Goal: Task Accomplishment & Management: Use online tool/utility

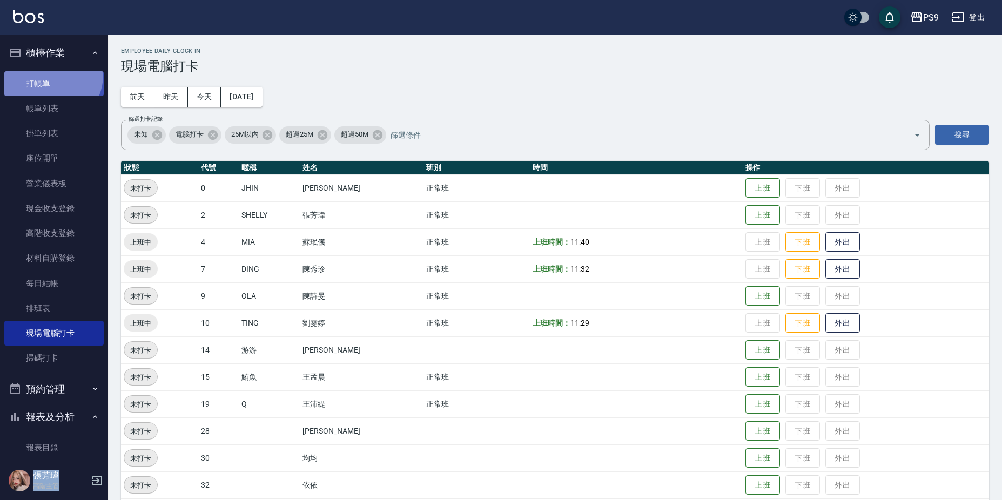
click at [49, 75] on link "打帳單" at bounding box center [53, 83] width 99 height 25
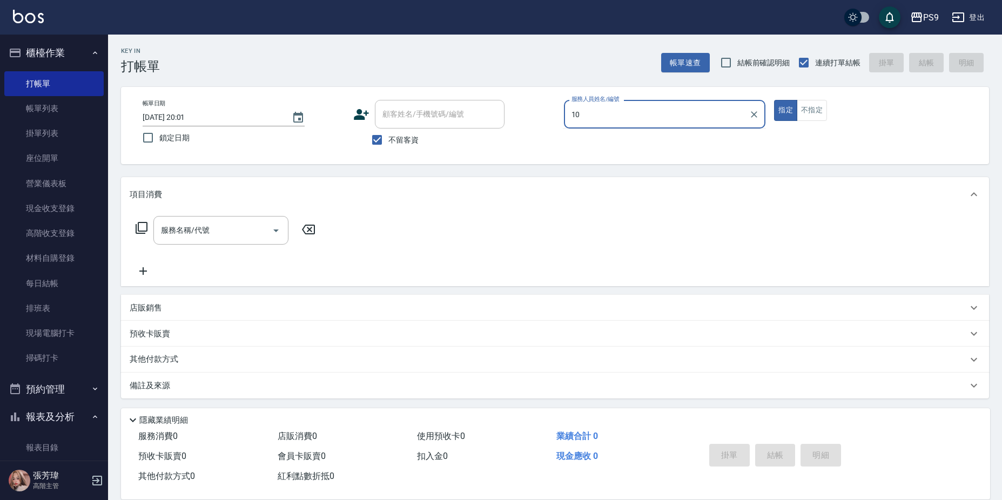
type input "1"
type input "MIA-4"
type button "true"
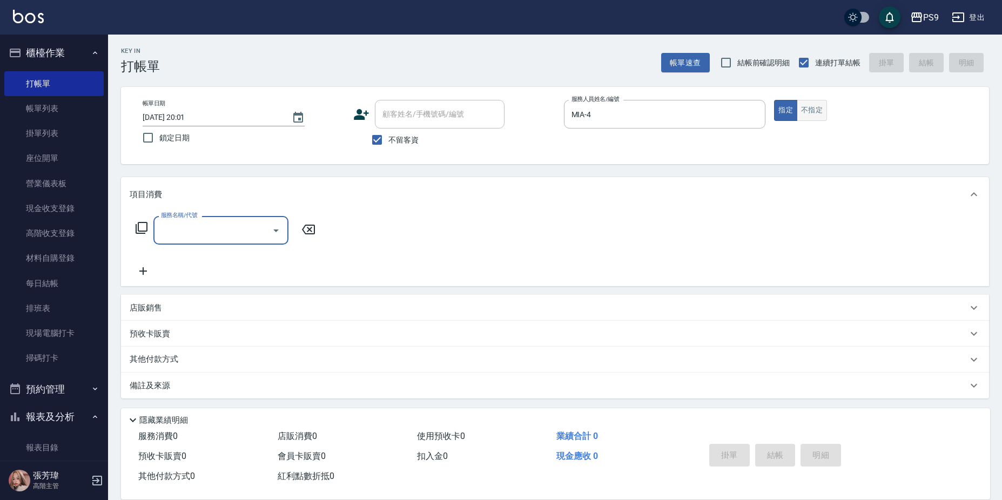
click at [826, 114] on button "不指定" at bounding box center [812, 110] width 30 height 21
type button "false"
type input "0"
type input "4"
type input "[PERSON_NAME](107)"
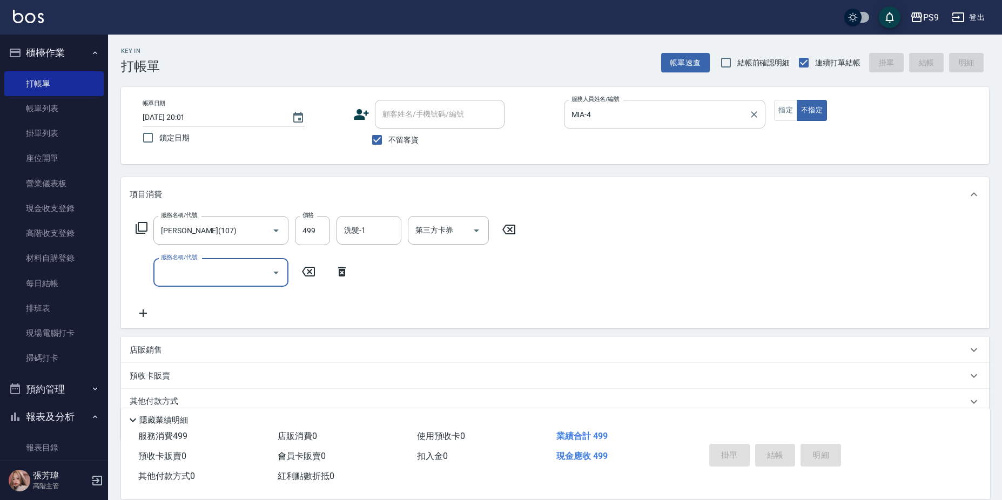
type input "[DATE] 20:02"
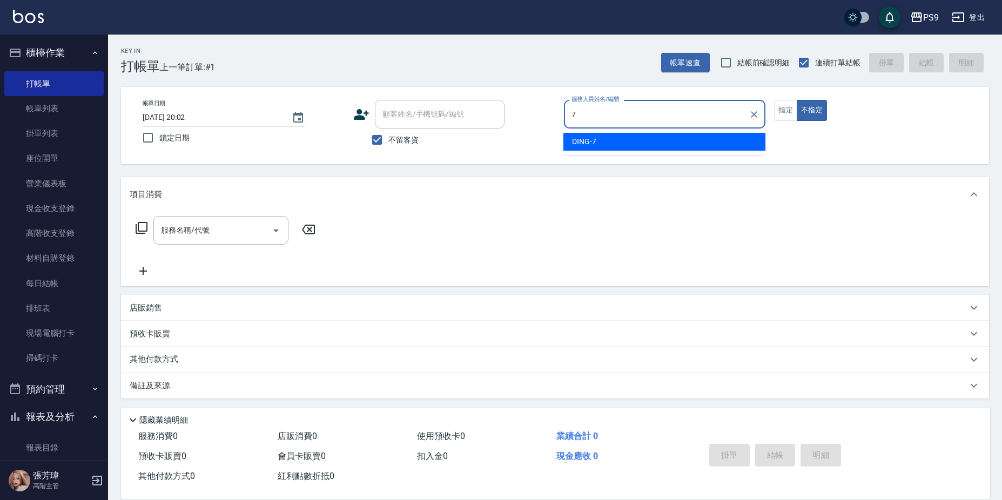
type input "DING-7"
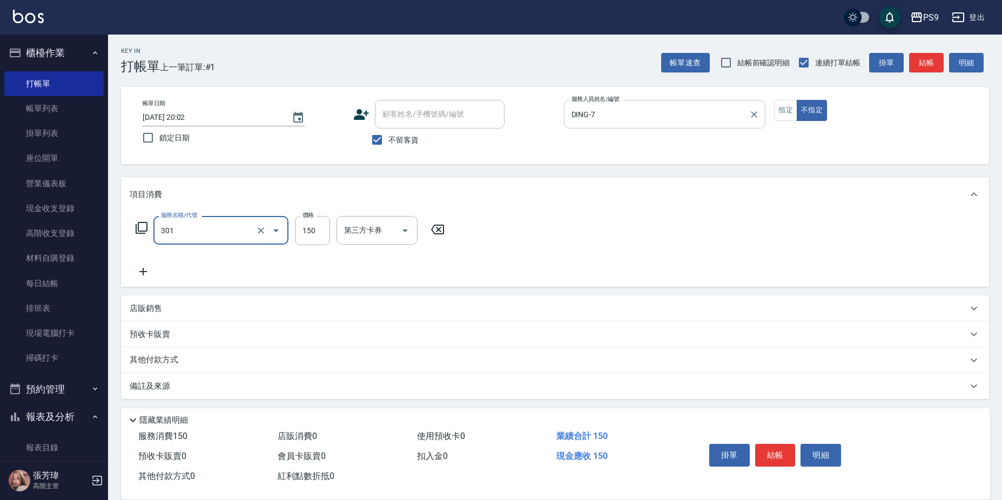
type input "剪-150(301)"
type input "300"
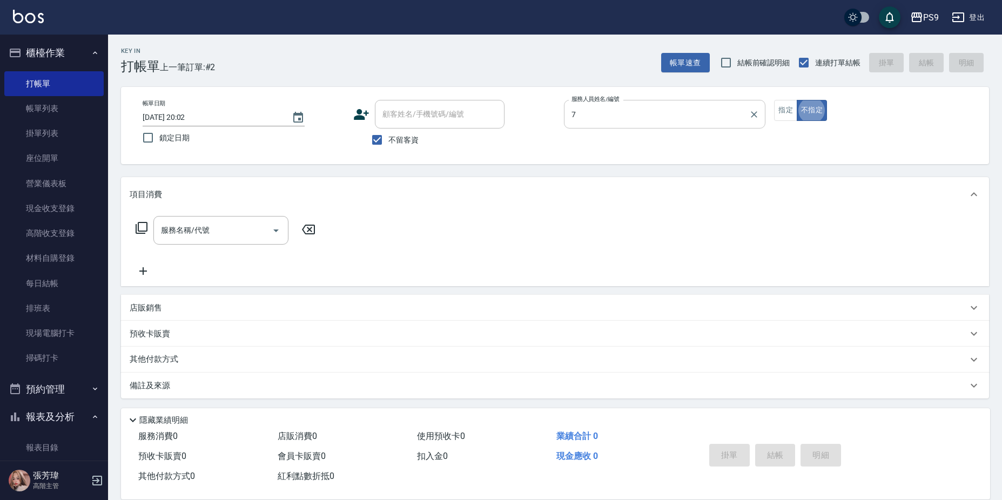
type input "DING-7"
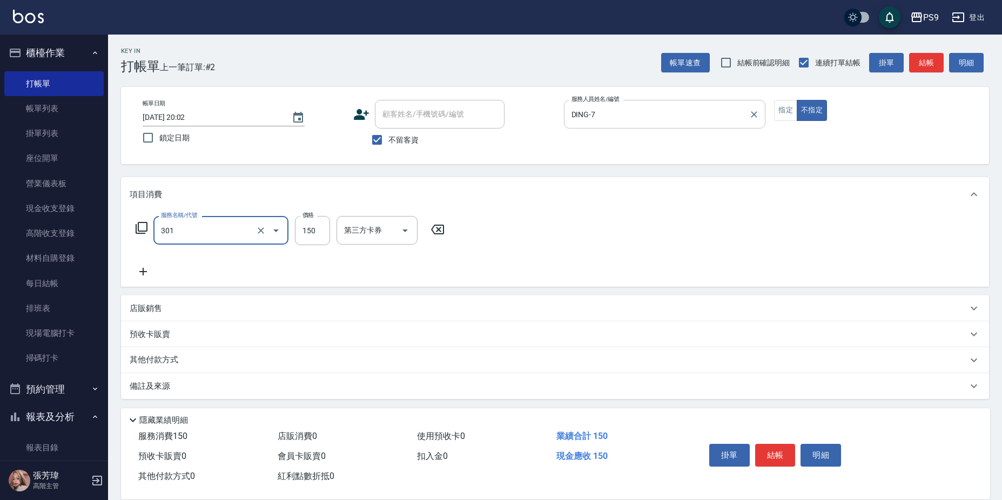
type input "剪-150(301)"
type input "300"
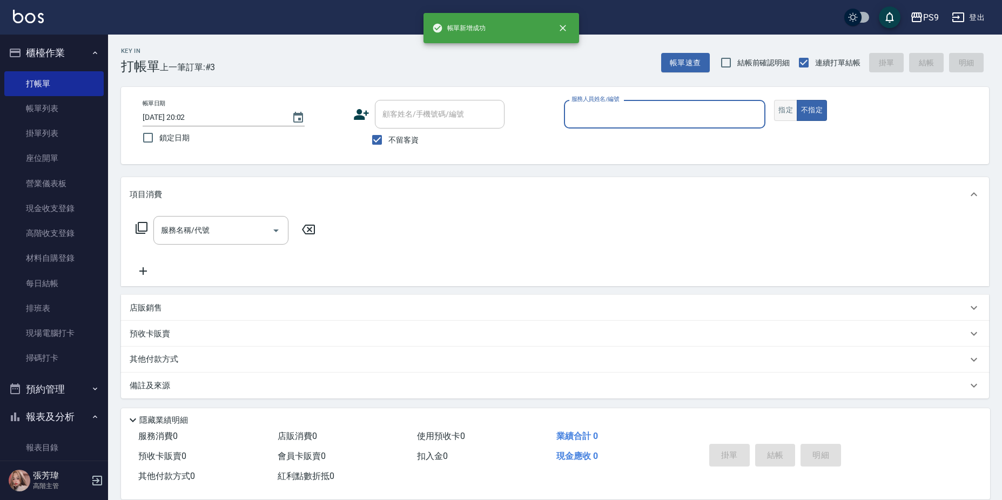
click at [781, 113] on button "指定" at bounding box center [785, 110] width 23 height 21
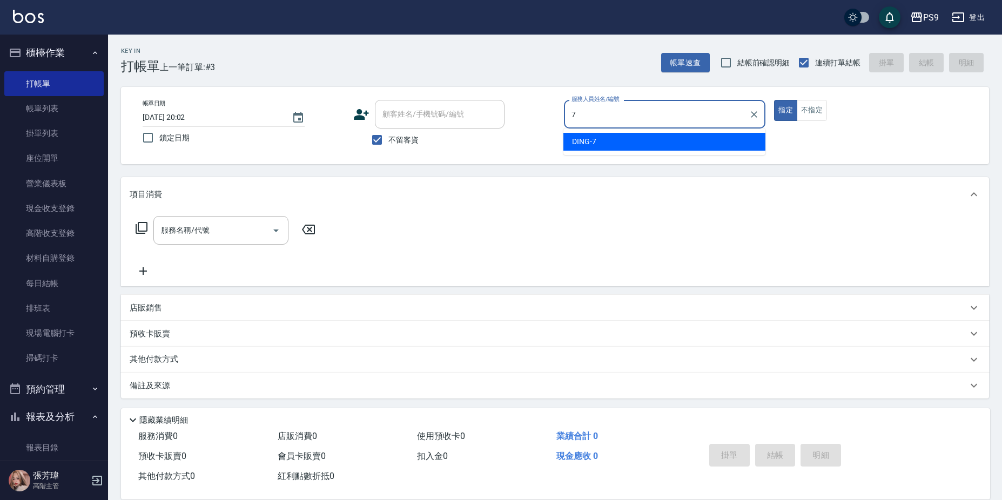
type input "DING-7"
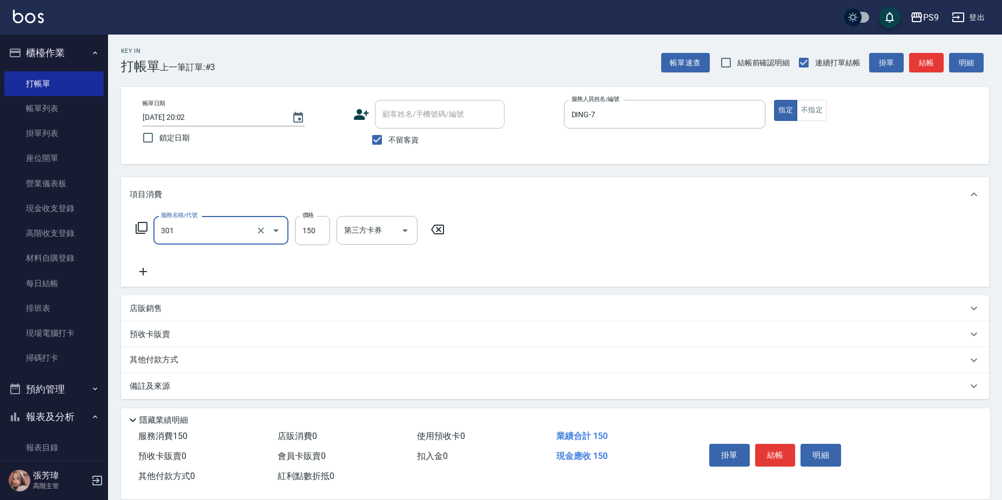
type input "剪-150(301)"
type input "350"
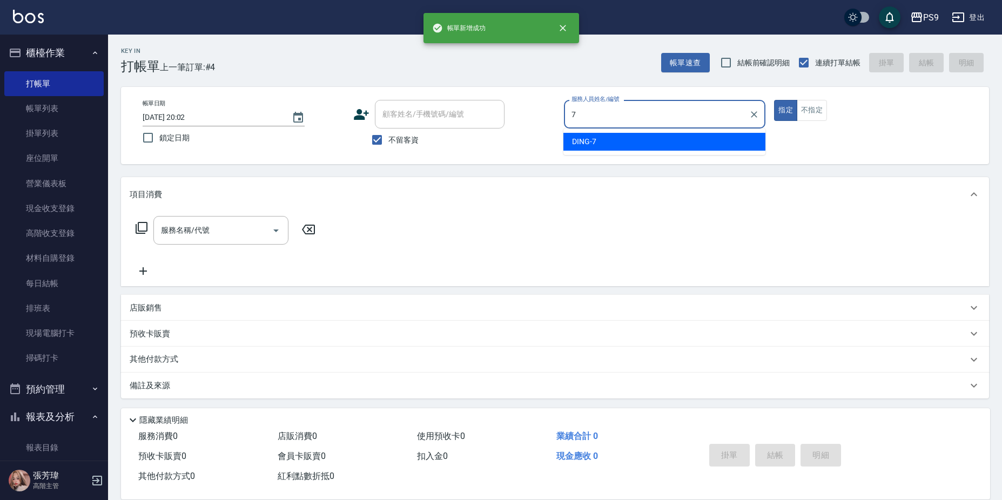
type input "DING-7"
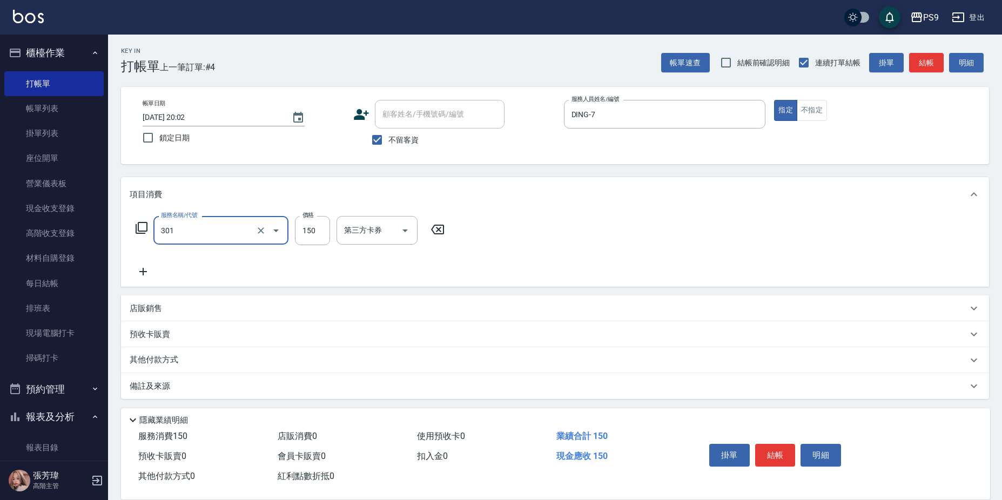
type input "剪-150(301)"
click at [323, 233] on input "150" at bounding box center [312, 230] width 35 height 29
type input "350"
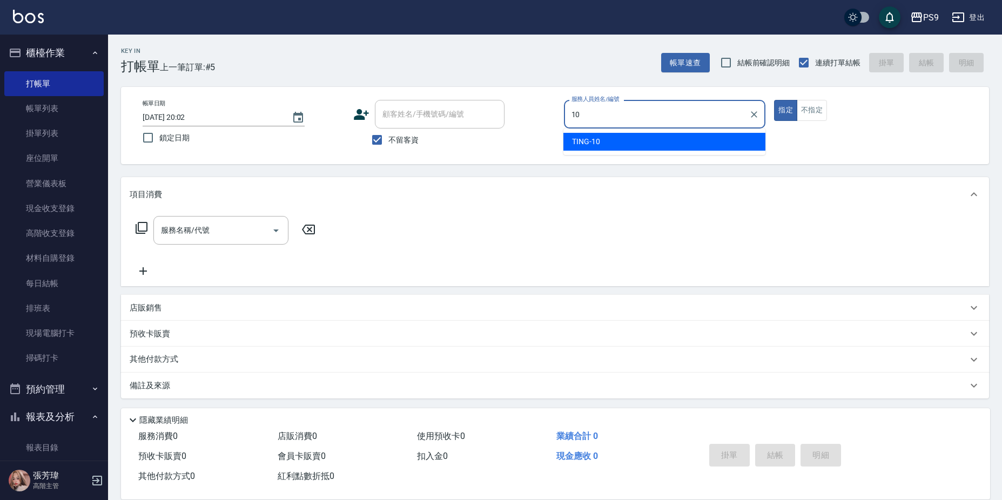
type input "TING-10"
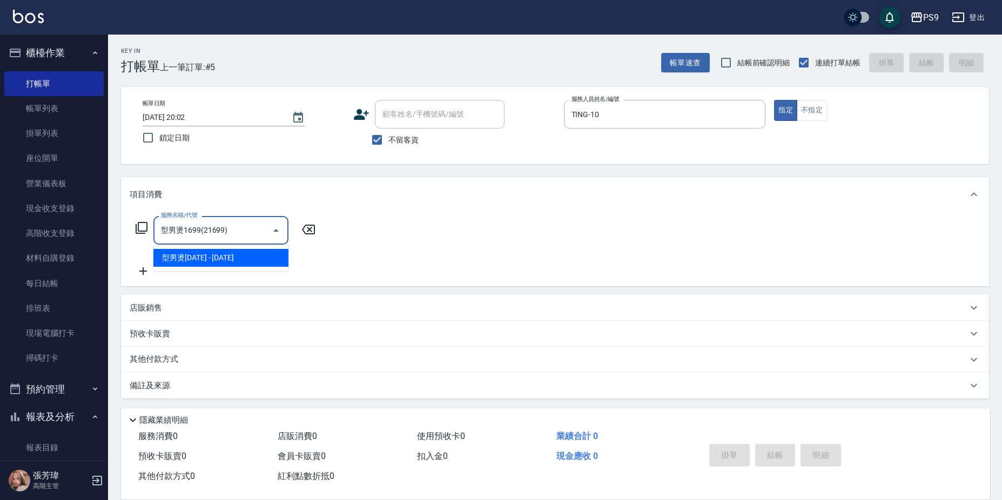
type input "型男燙1699(21699)"
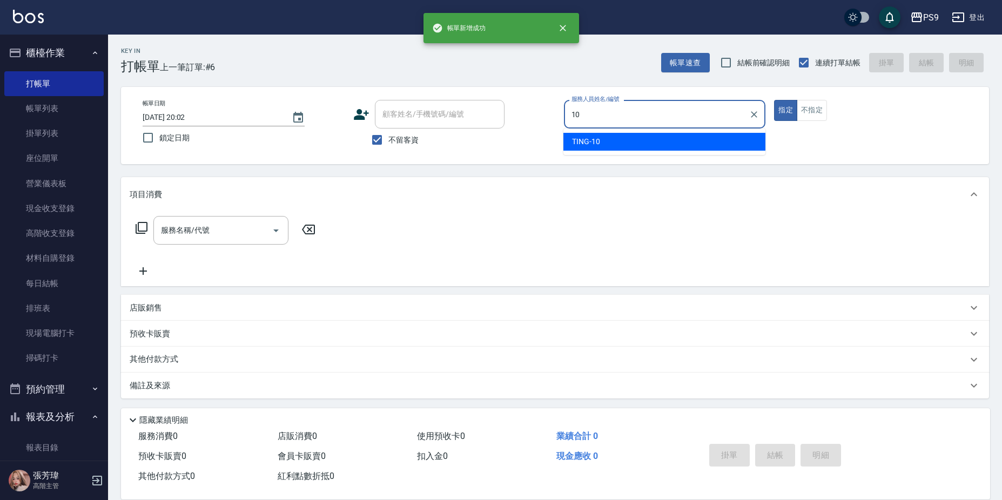
type input "TING-10"
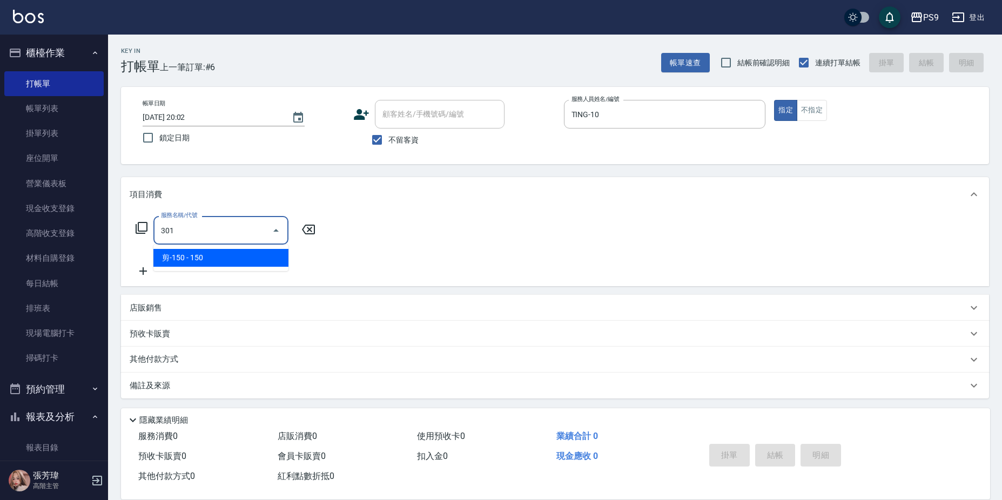
type input "剪-150(301)"
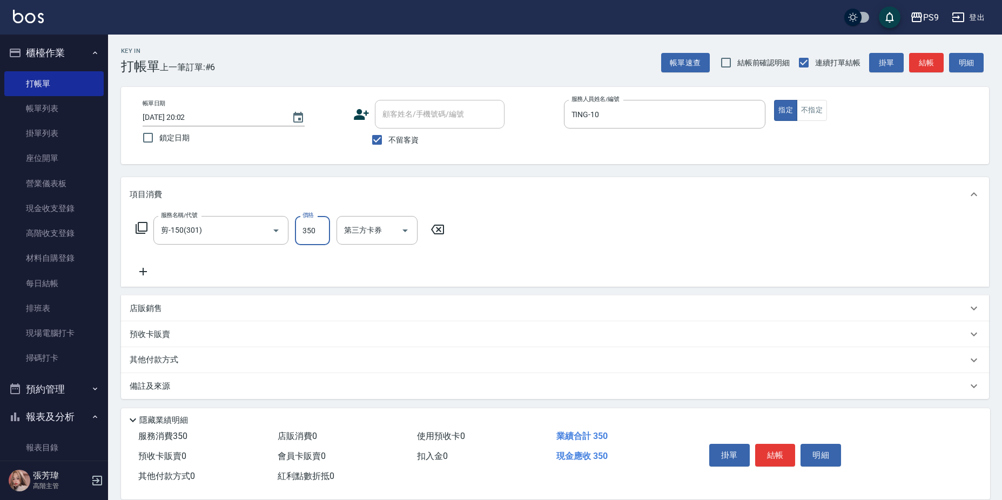
type input "350"
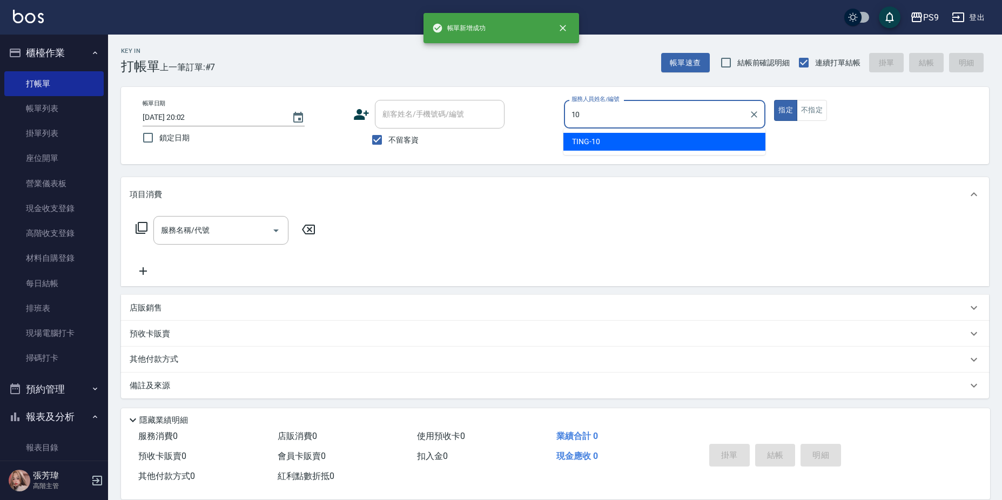
type input "TING-10"
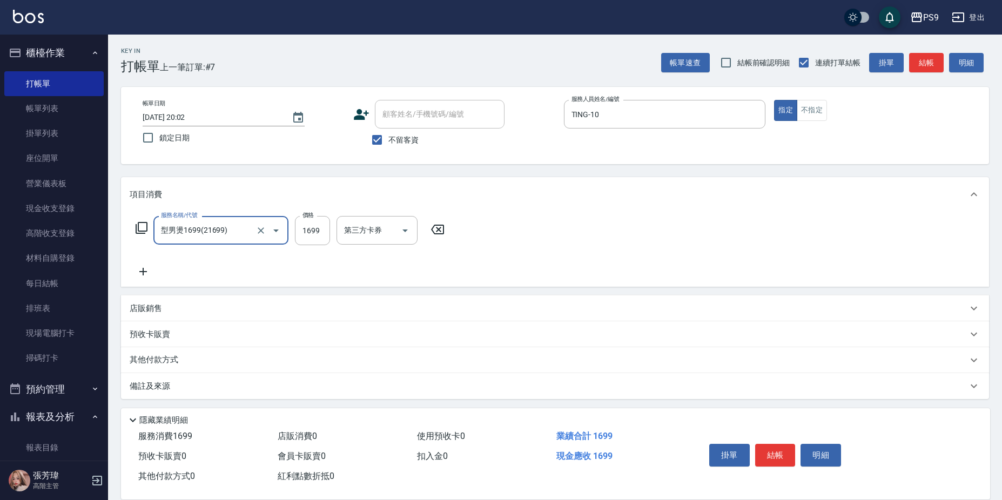
type input "型男燙1699(21699)"
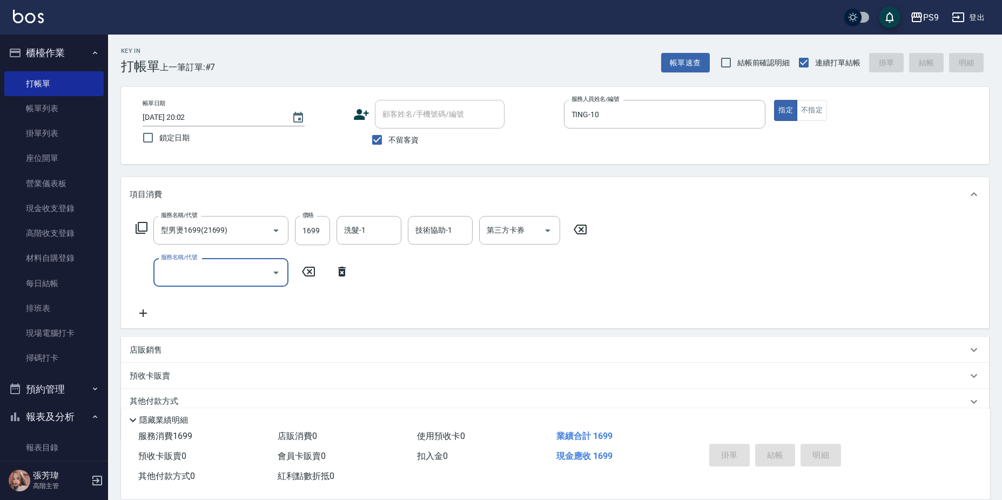
type input "[DATE] 20:03"
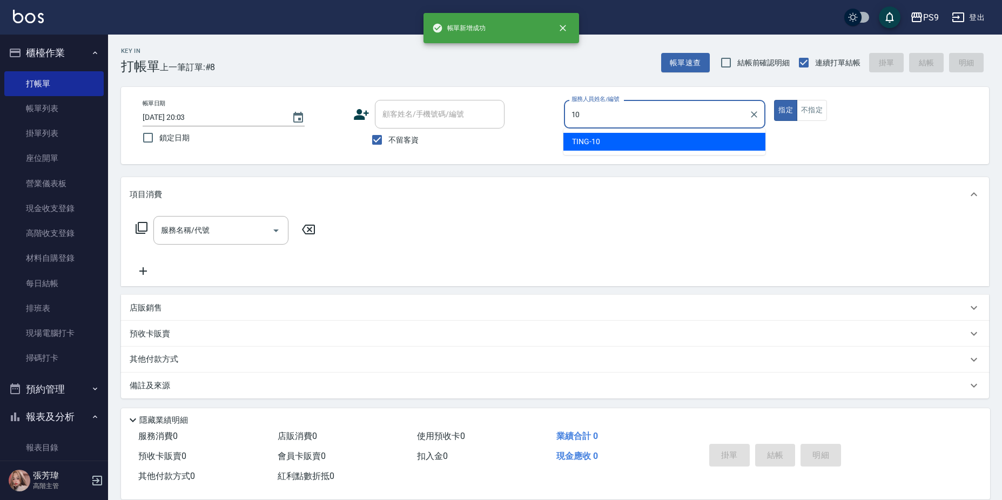
type input "TING-10"
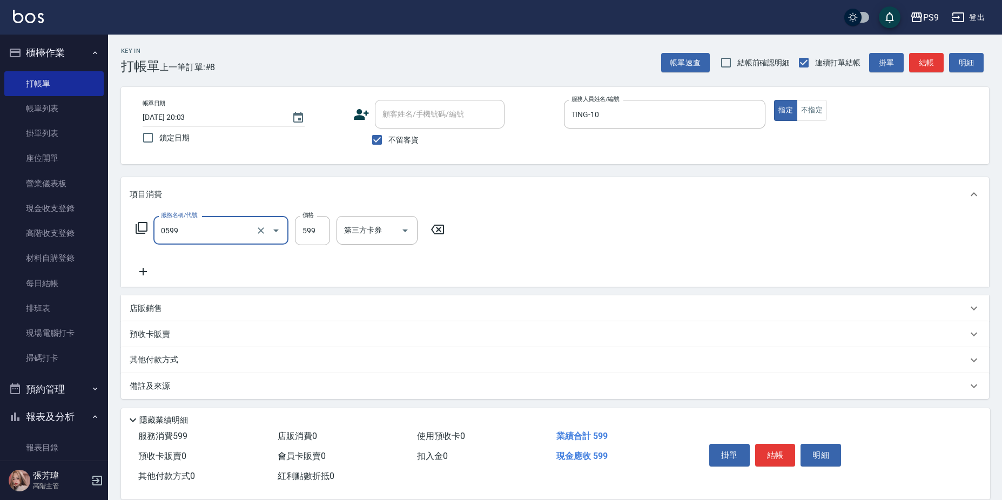
type input "[PERSON_NAME]599(0599)"
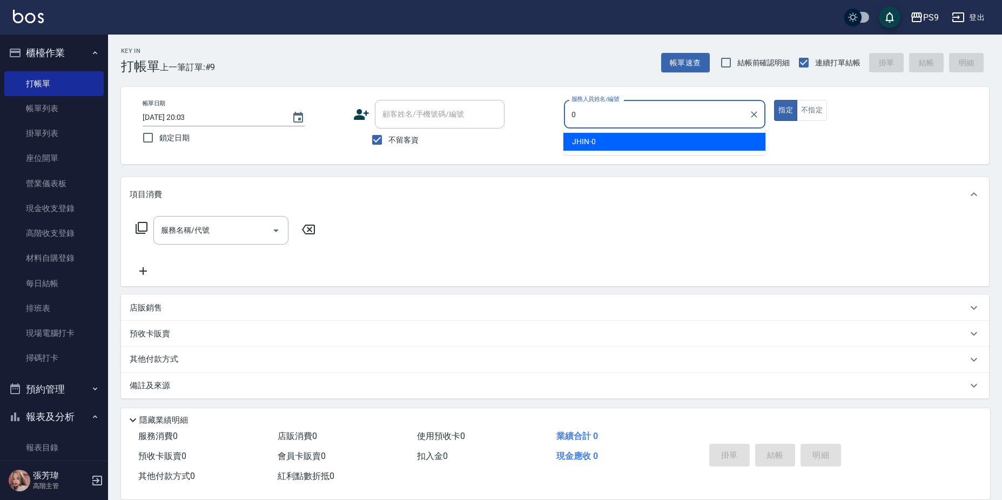
type input "JHIN-0"
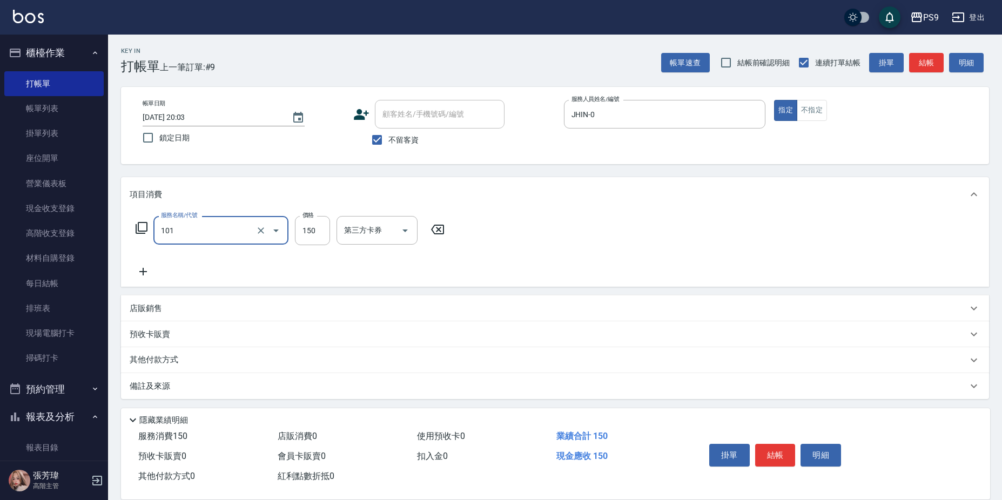
type input "洗髮(101)"
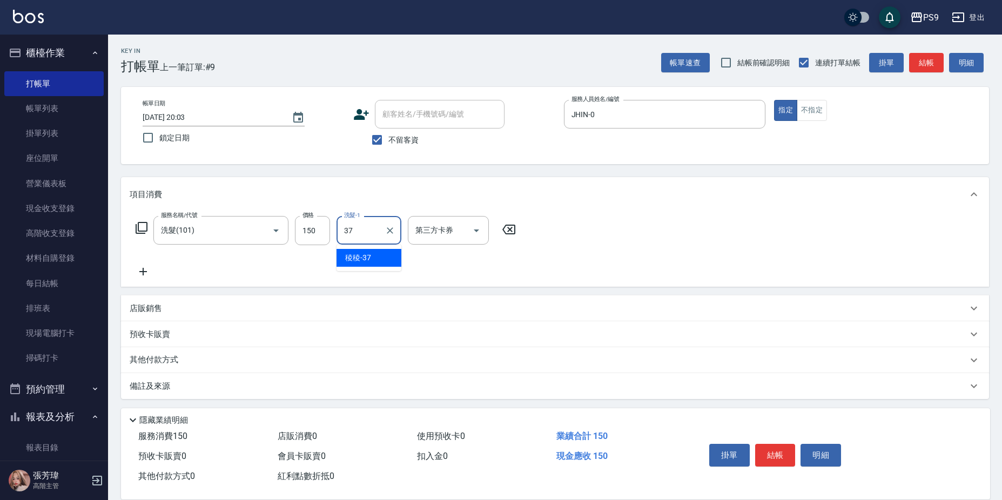
type input "稜稜-37"
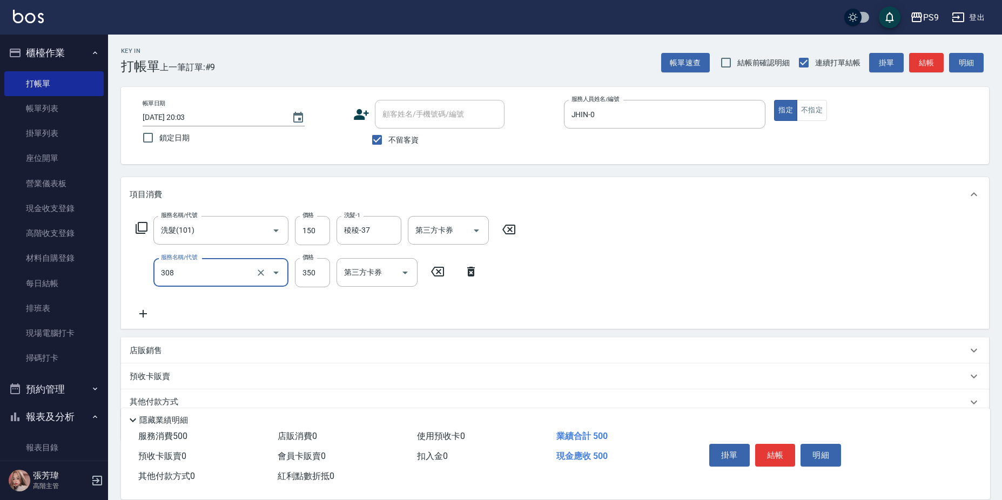
type input "剪-350(308)"
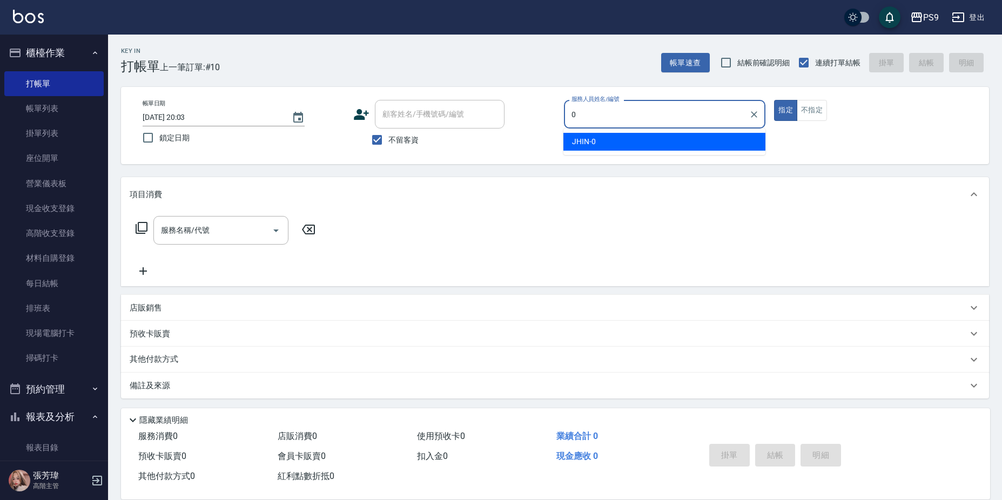
type input "JHIN-0"
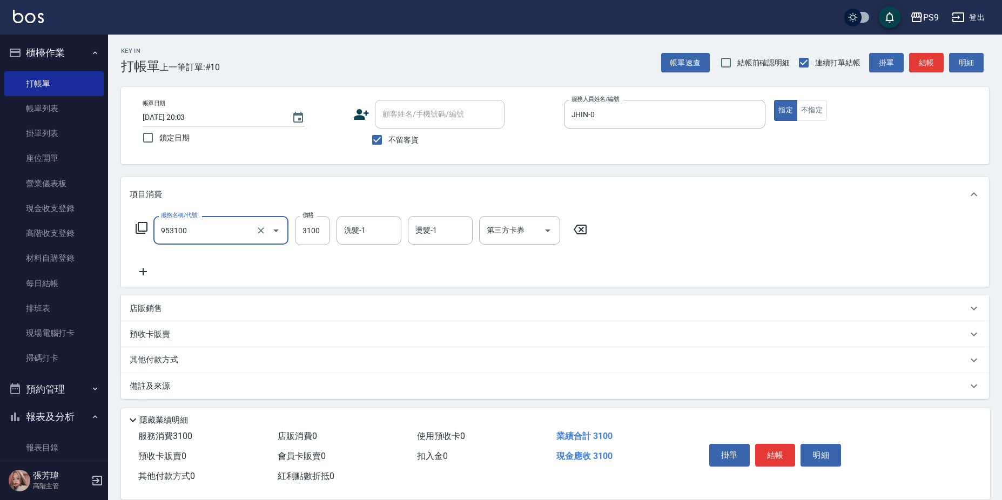
type input "過年-燙A(953100)"
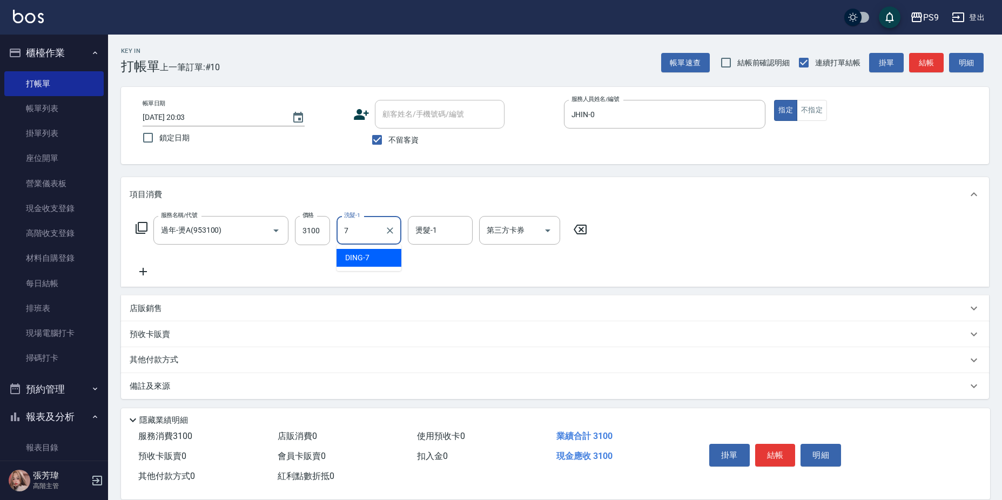
type input "DING-7"
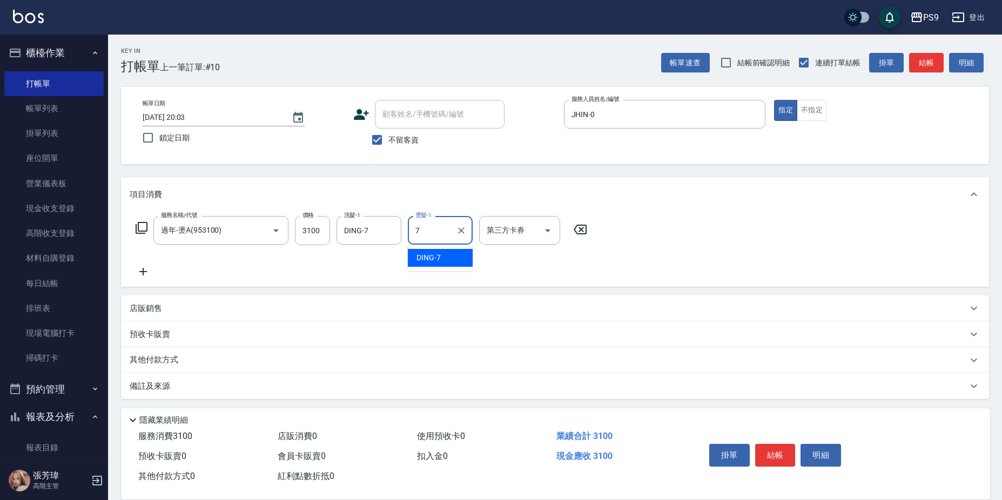
type input "DING-7"
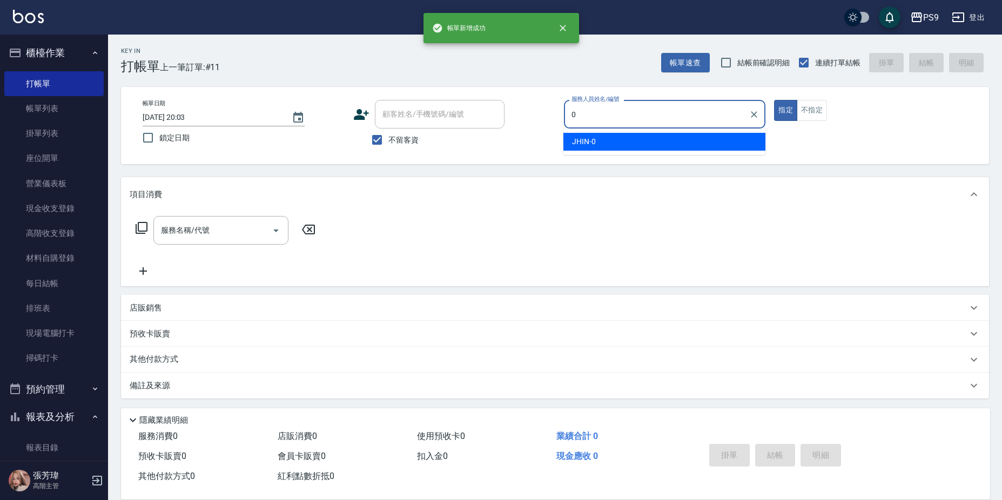
type input "JHIN-0"
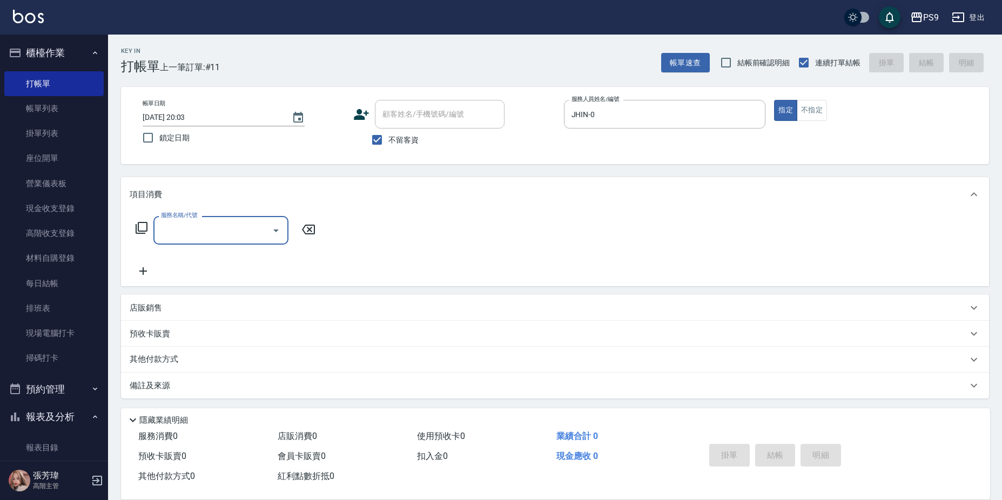
type input "9"
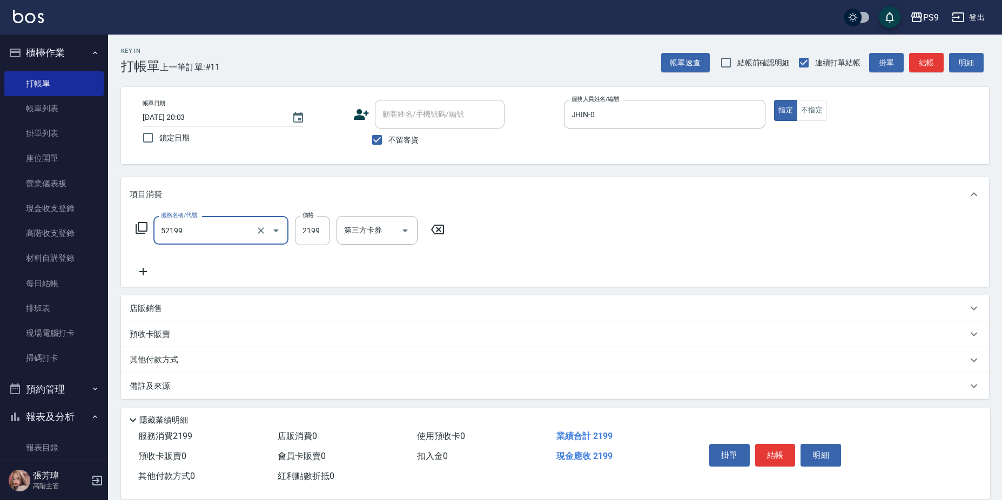
type input "燙髮(52199)"
type input "2200"
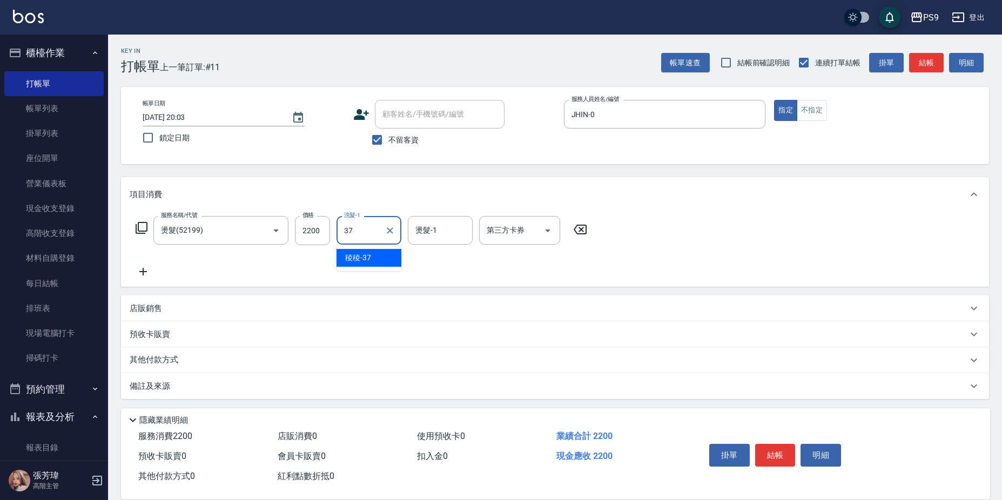
type input "稜稜-37"
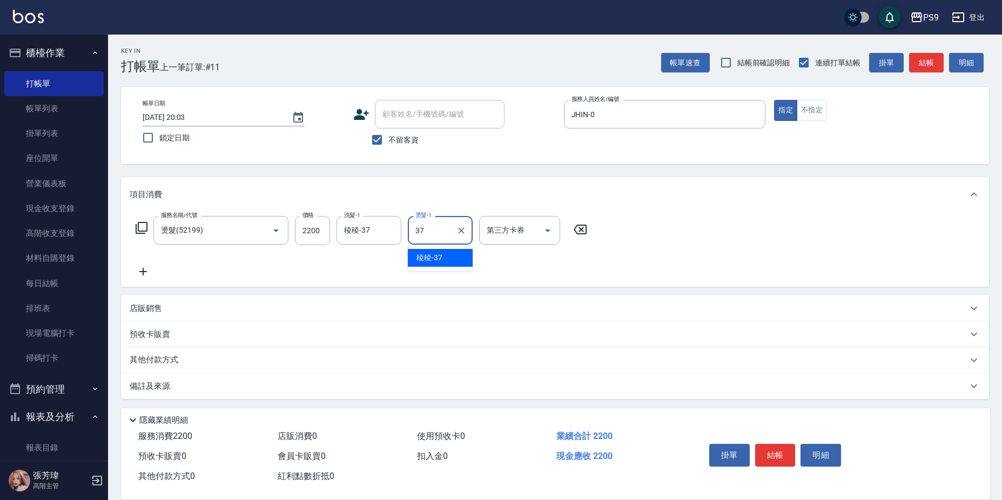
type input "稜稜-37"
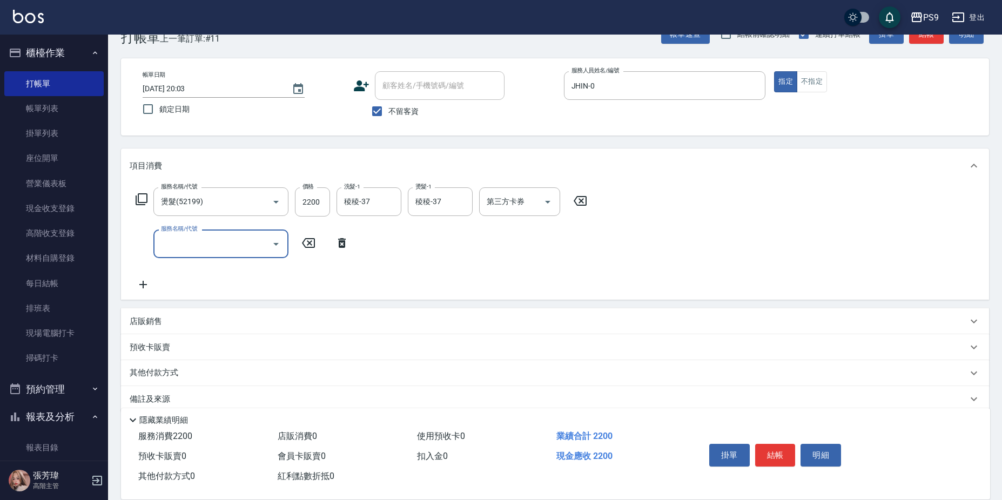
scroll to position [44, 0]
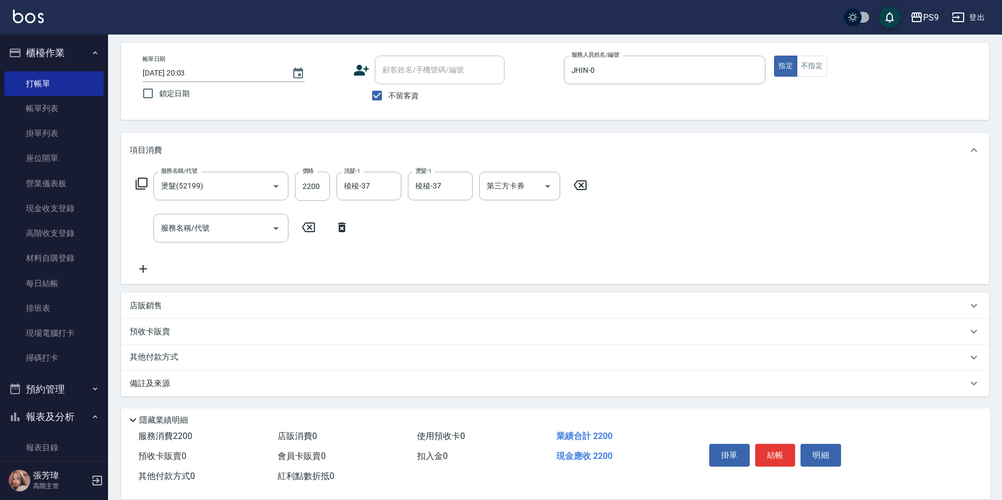
click at [338, 306] on div "店販銷售" at bounding box center [549, 305] width 838 height 11
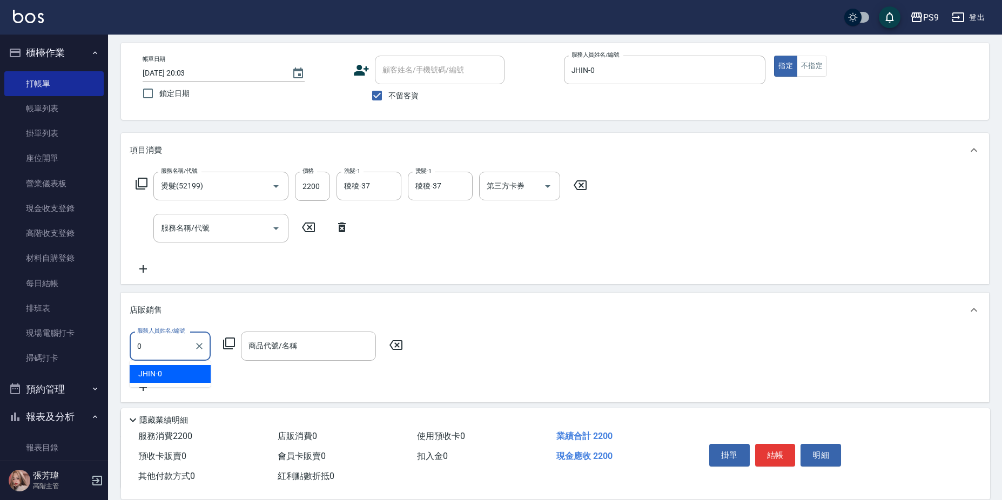
type input "JHIN-0"
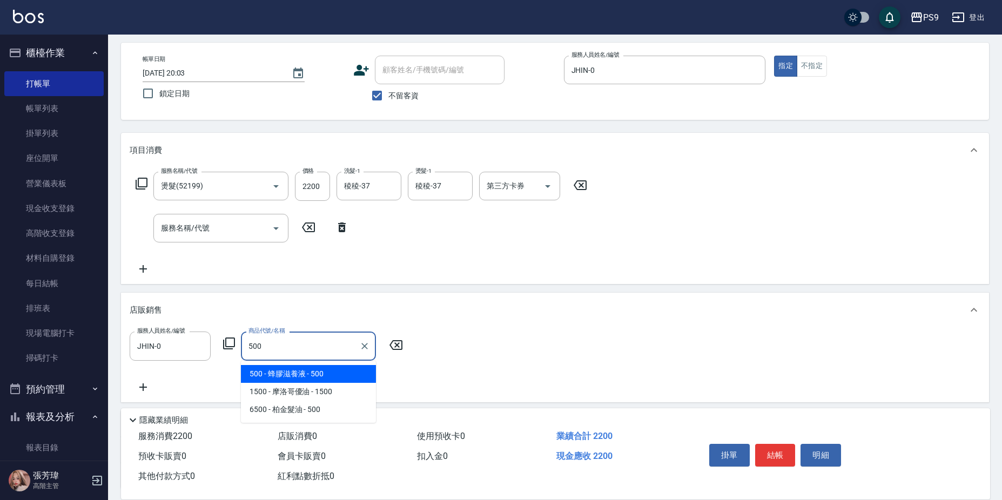
type input "蜂膠滋養液"
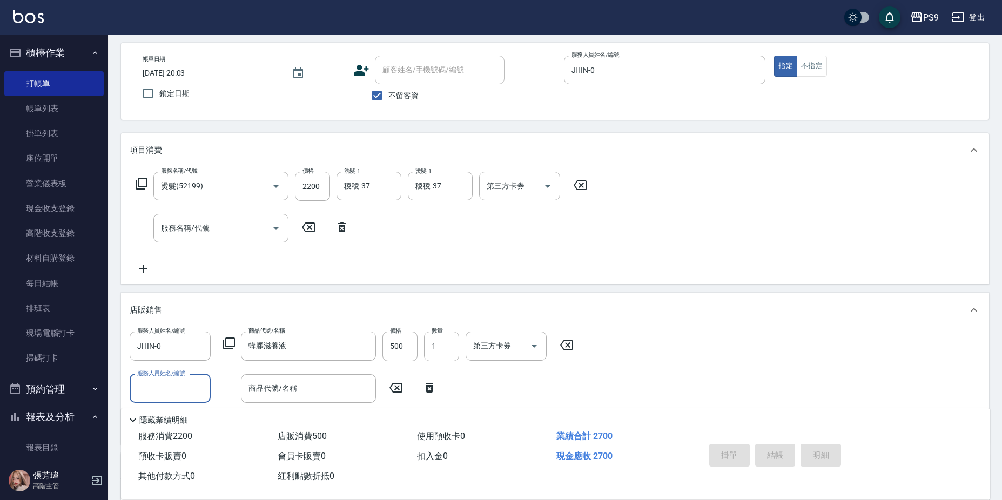
type input "[DATE] 20:04"
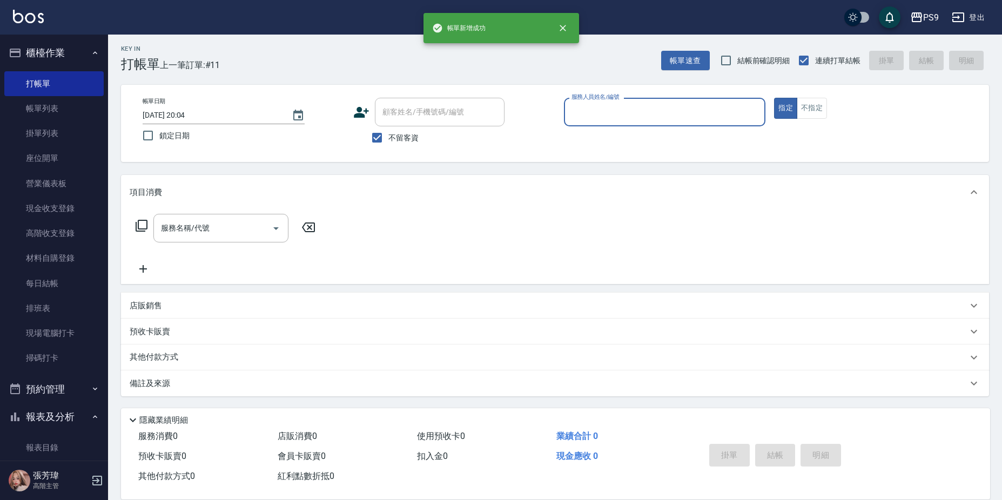
scroll to position [2, 0]
type input "JHIN-0"
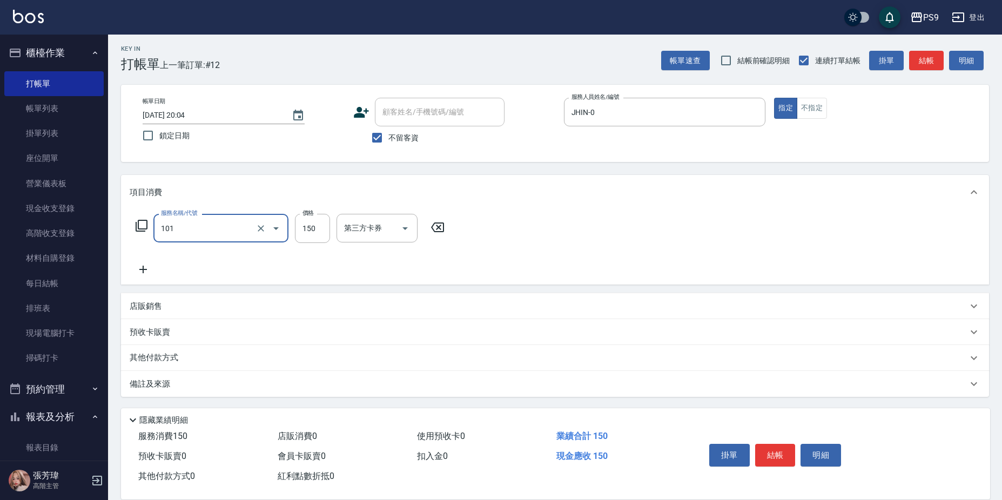
type input "洗髮(101)"
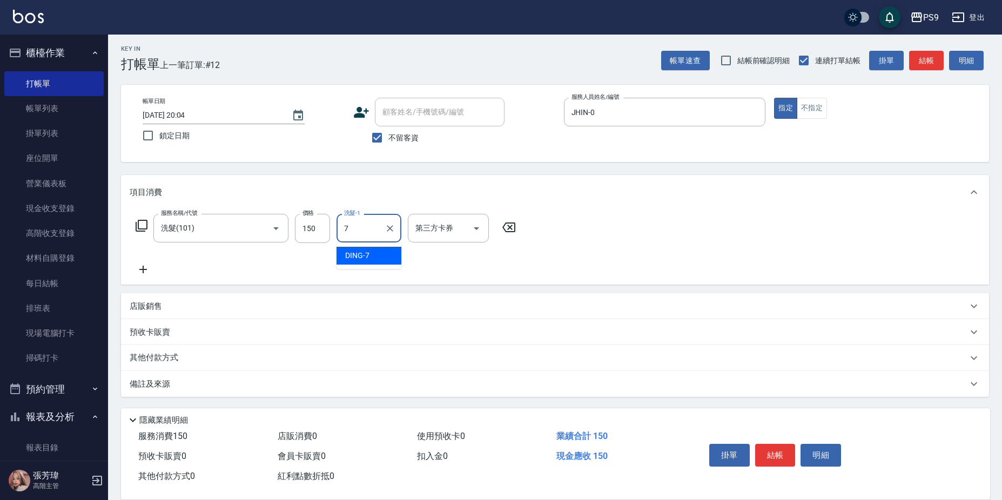
type input "DING-7"
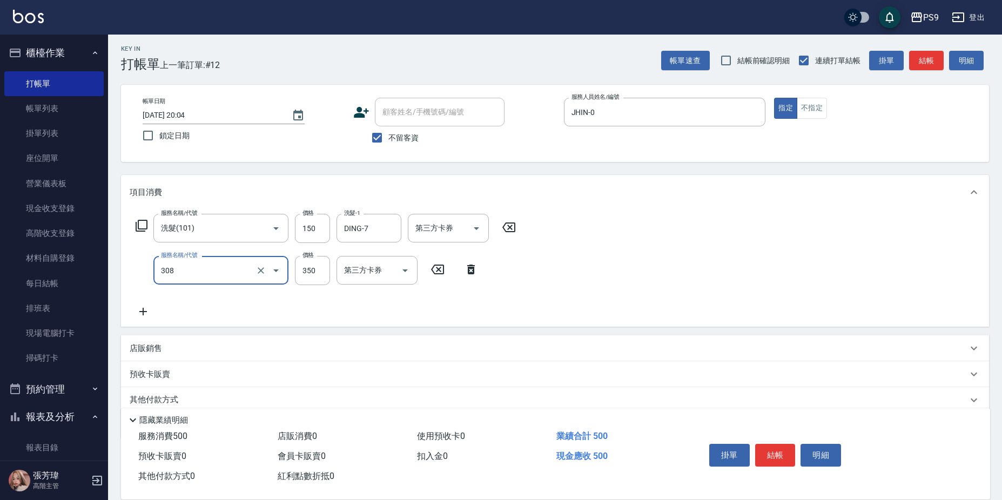
type input "剪-350(308)"
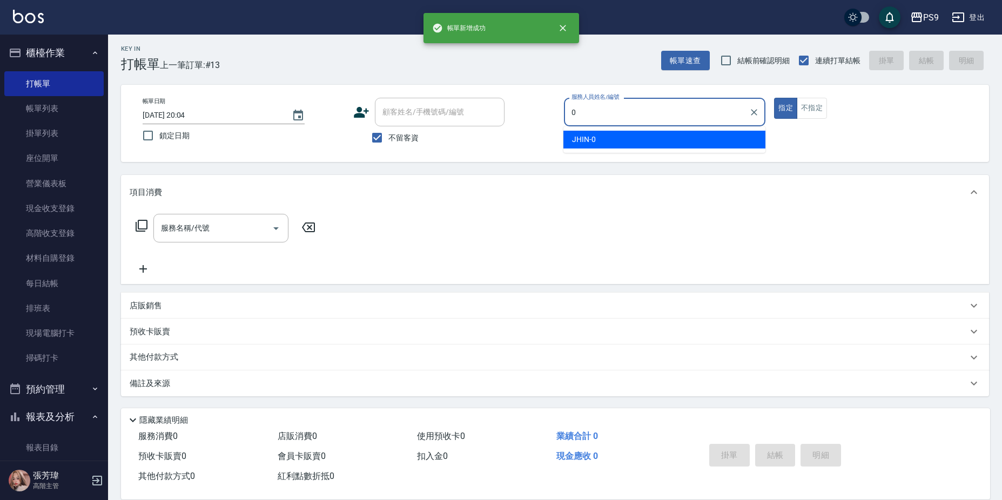
type input "JHIN-0"
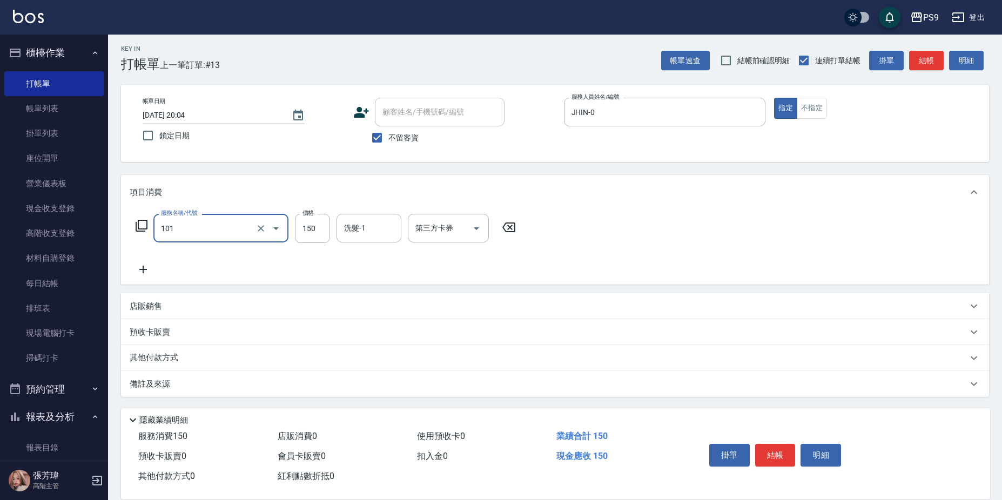
type input "洗髮(101)"
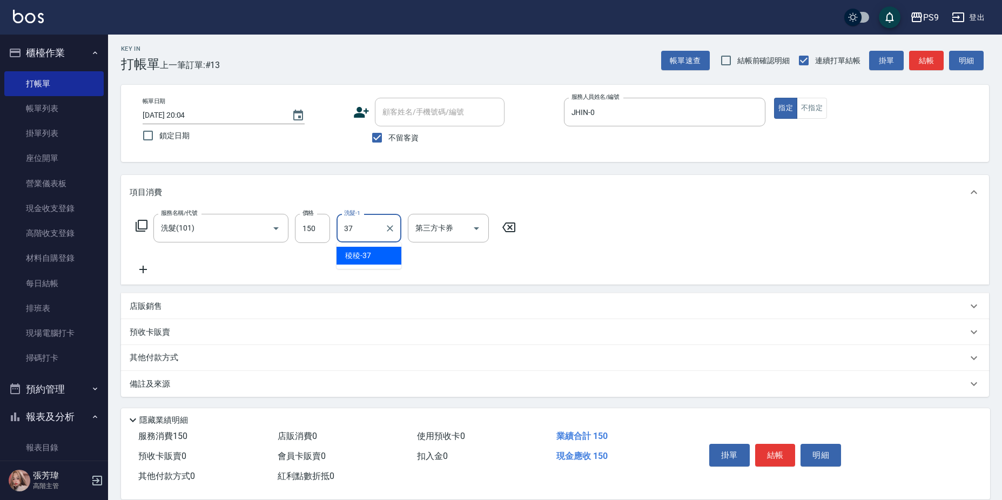
type input "稜稜-37"
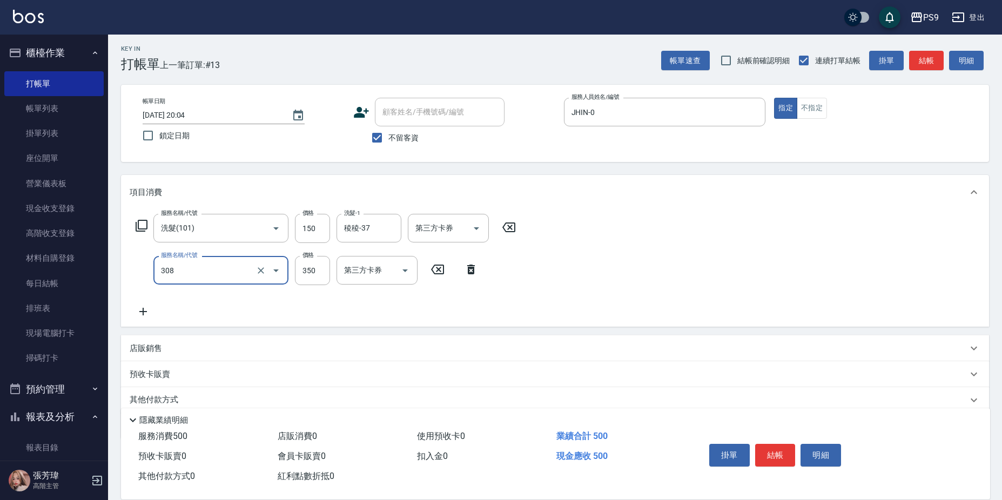
type input "剪-350(308)"
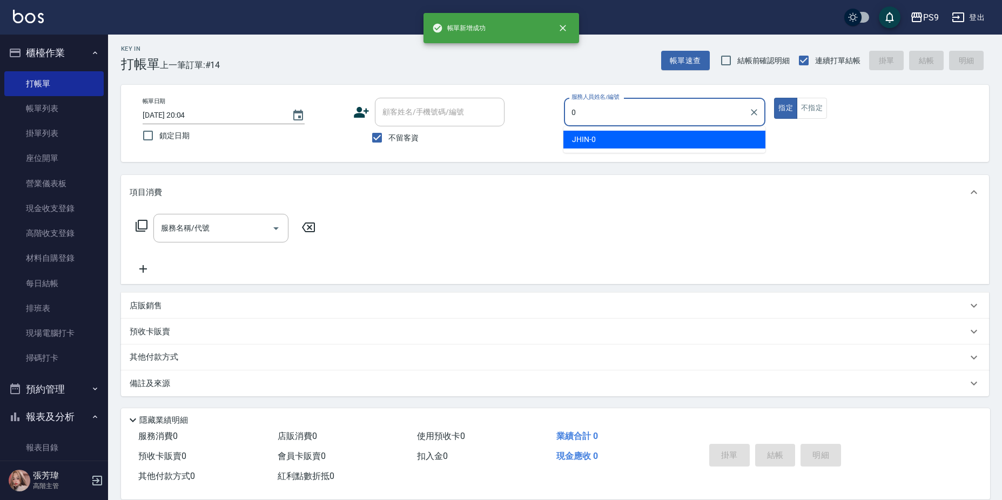
type input "JHIN-0"
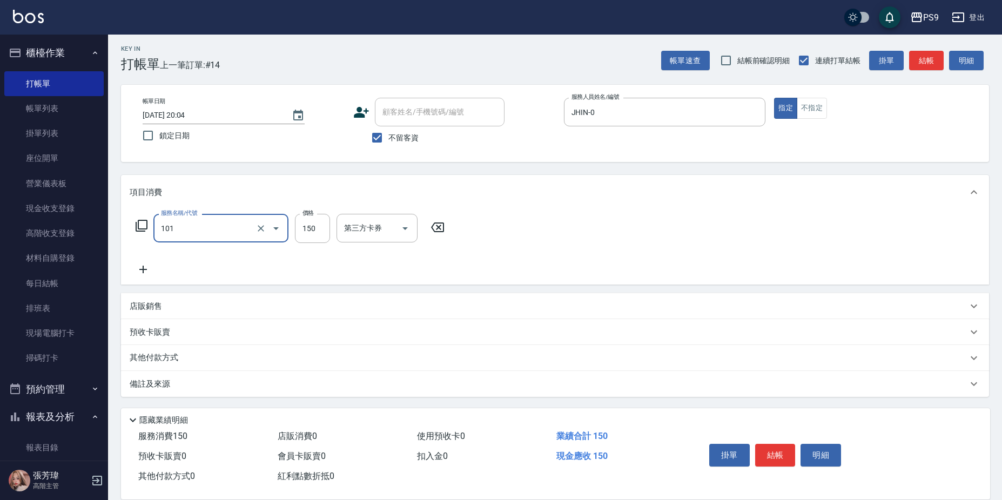
type input "洗髮(101)"
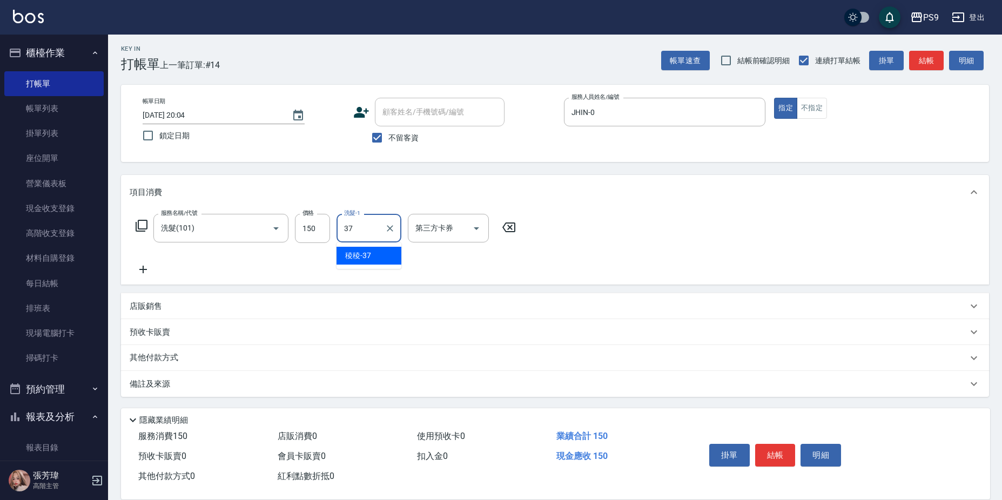
type input "稜稜-37"
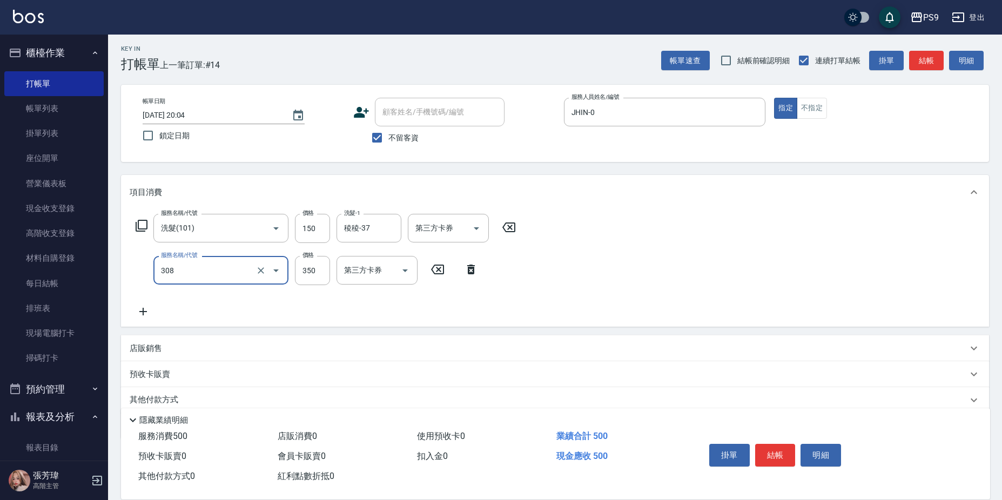
type input "剪-350(308)"
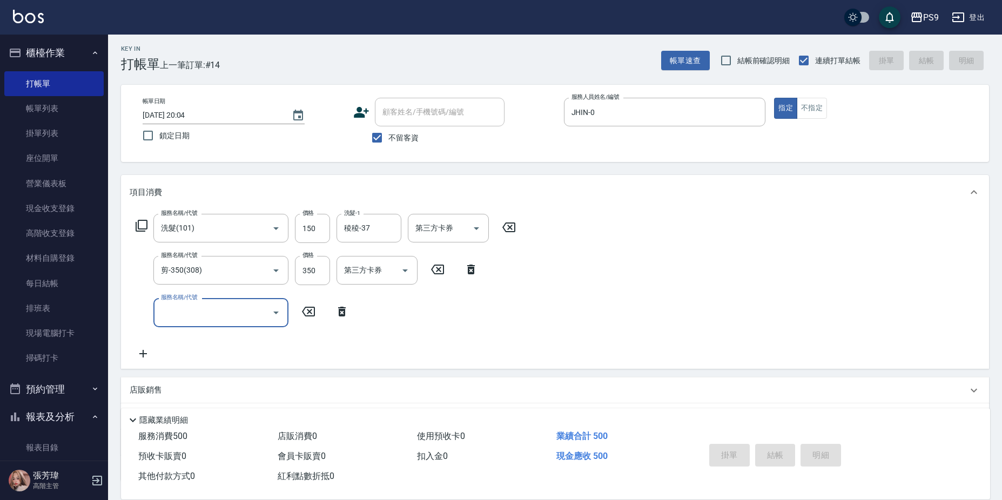
type input "[DATE] 20:05"
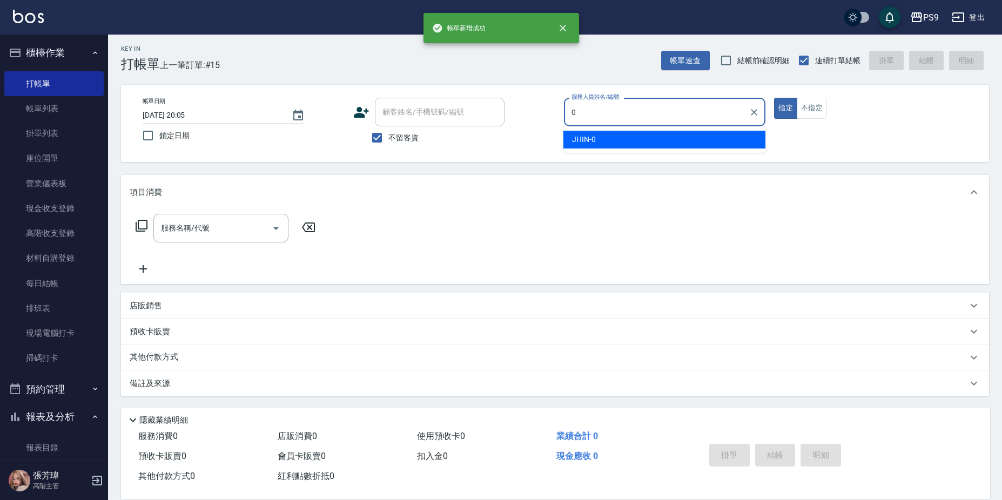
type input "JHIN-0"
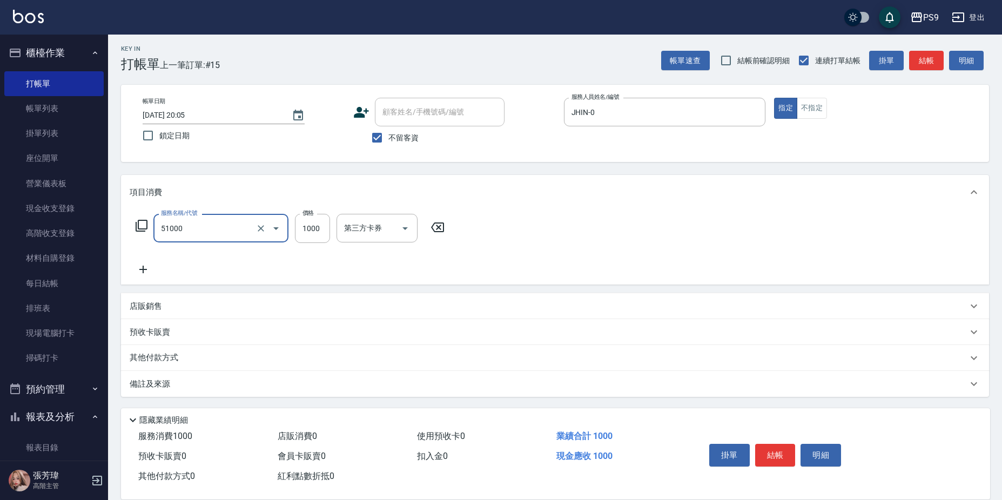
type input "燙髮1000(51000)"
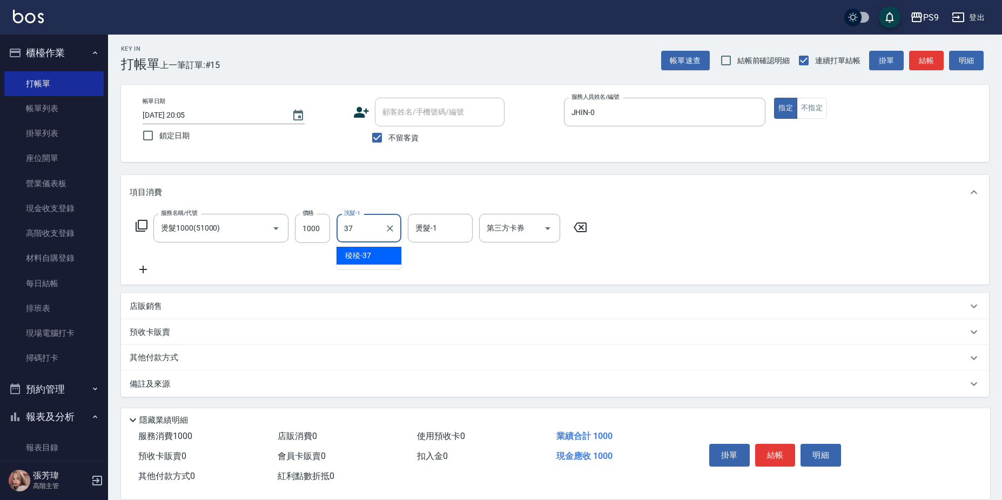
type input "稜稜-37"
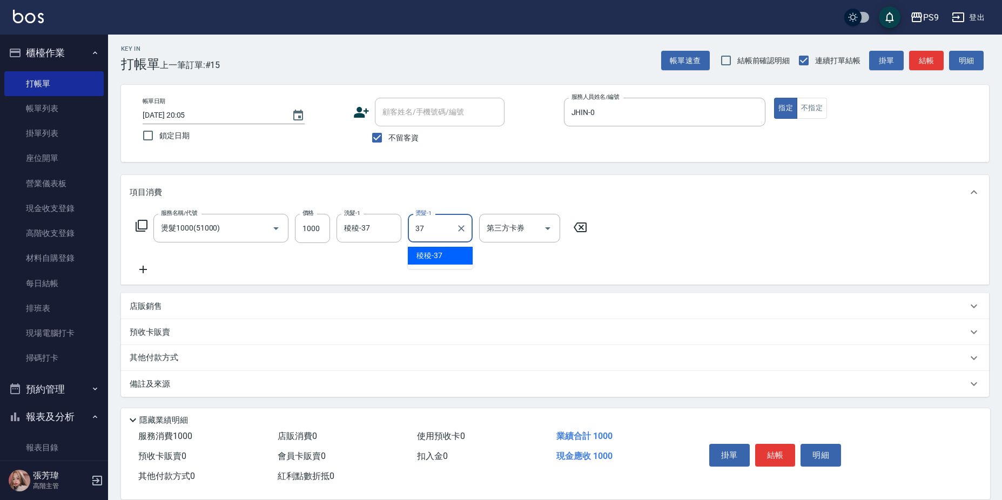
type input "稜稜-37"
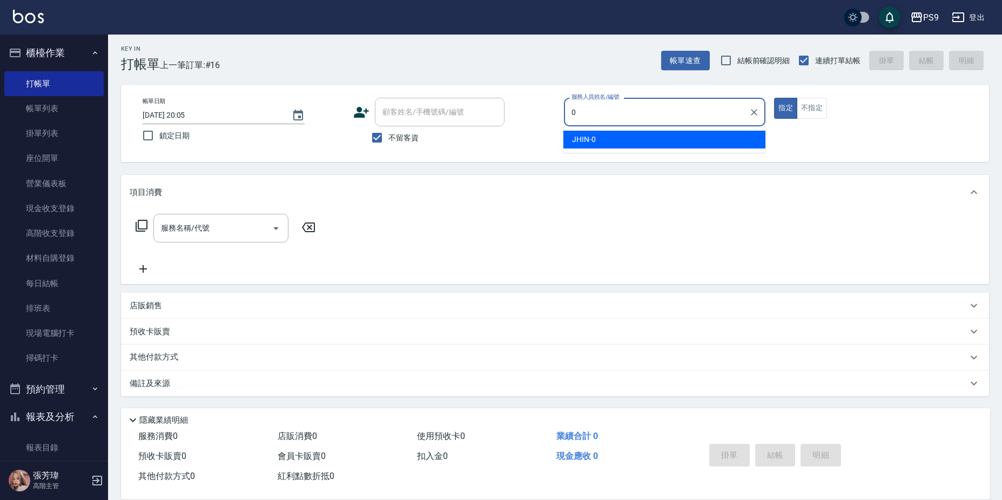
type input "JHIN-0"
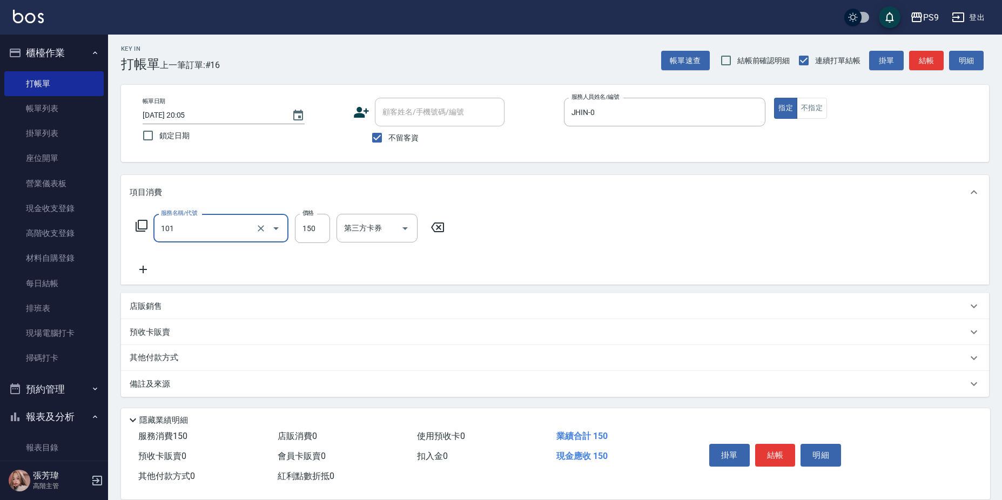
type input "洗髮(101)"
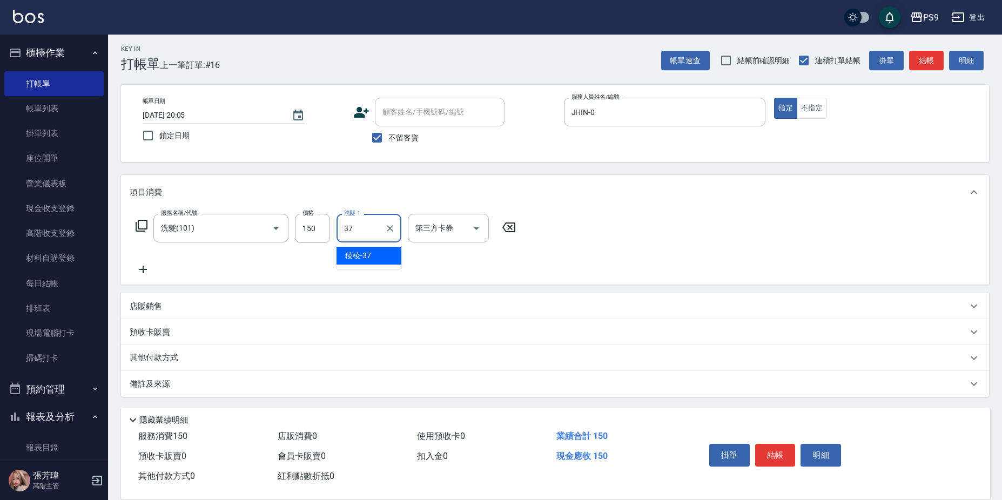
type input "稜稜-37"
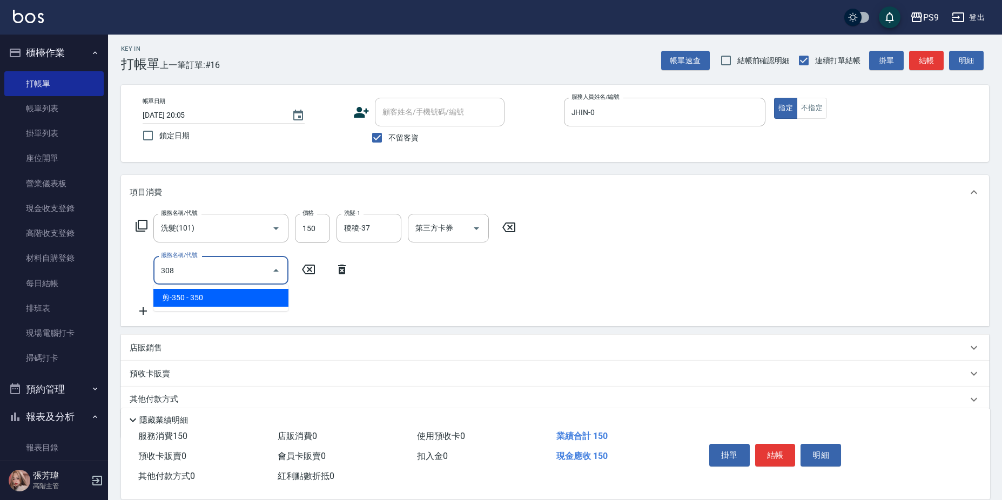
type input "剪-350(308)"
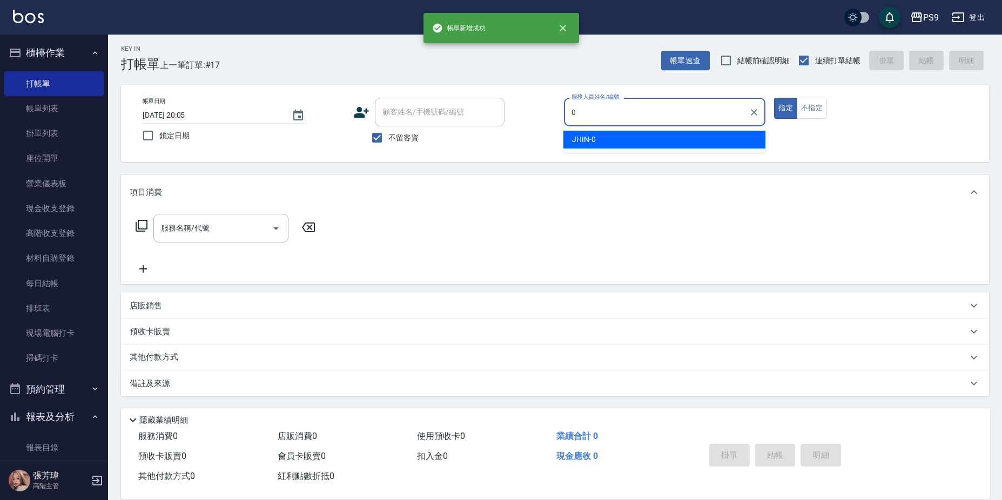
type input "JHIN-0"
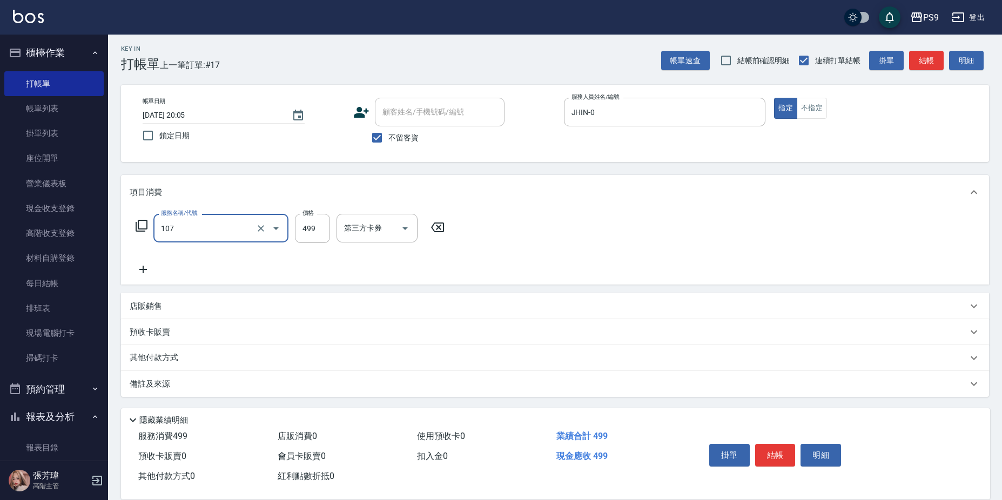
type input "[PERSON_NAME](107)"
type input "500"
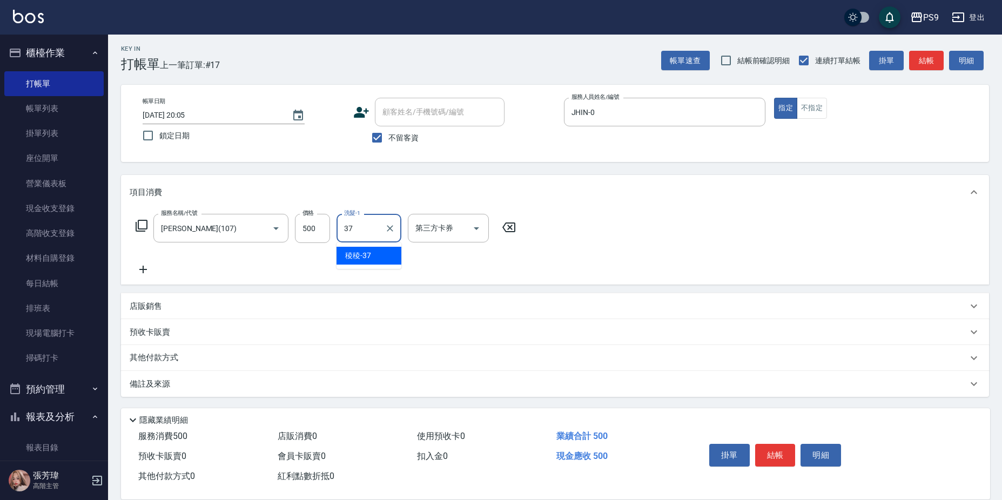
type input "稜稜-37"
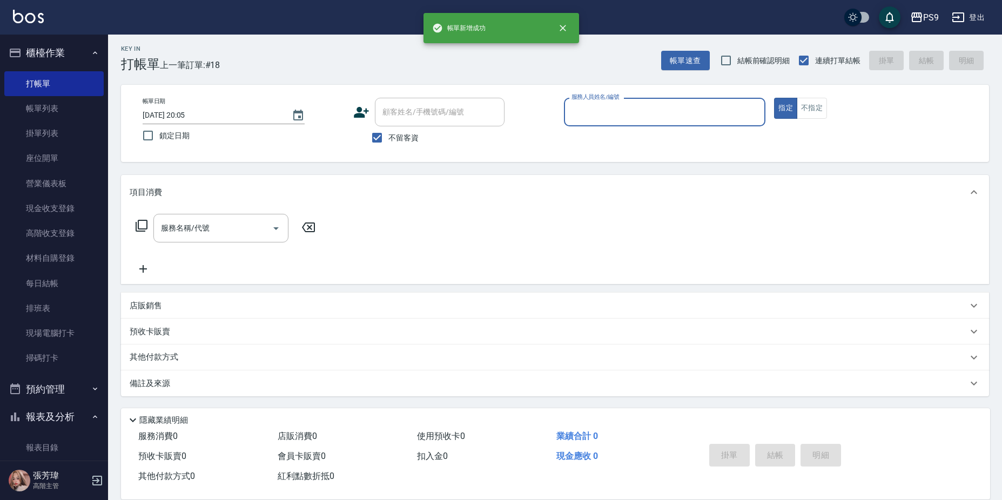
type input "."
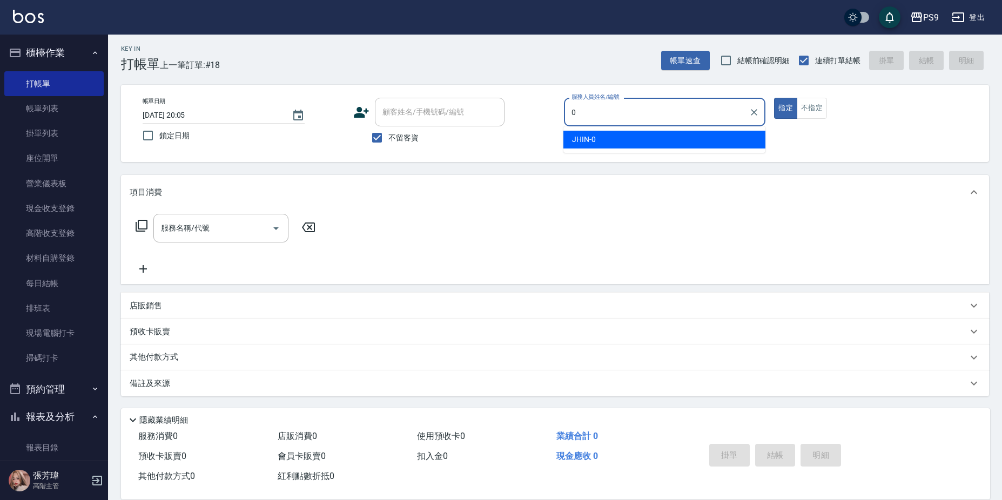
type input "JHIN-0"
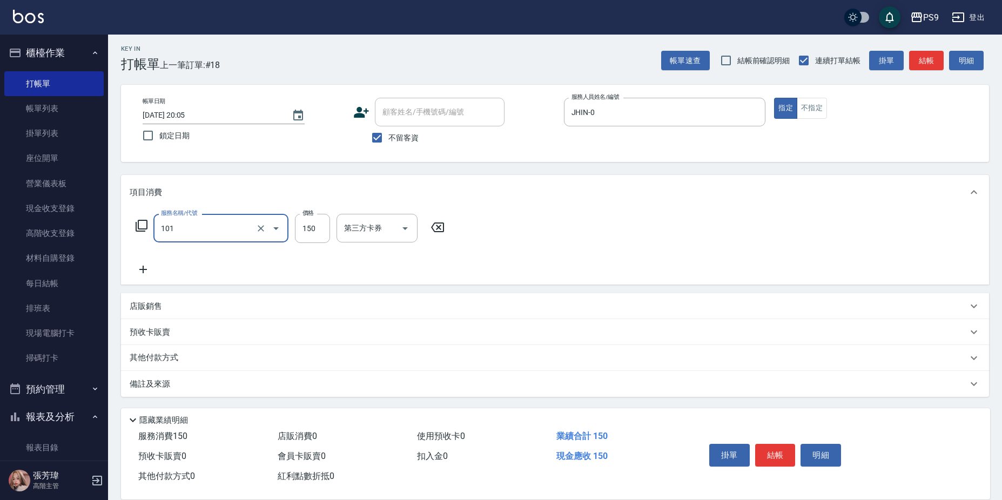
type input "洗髮(101)"
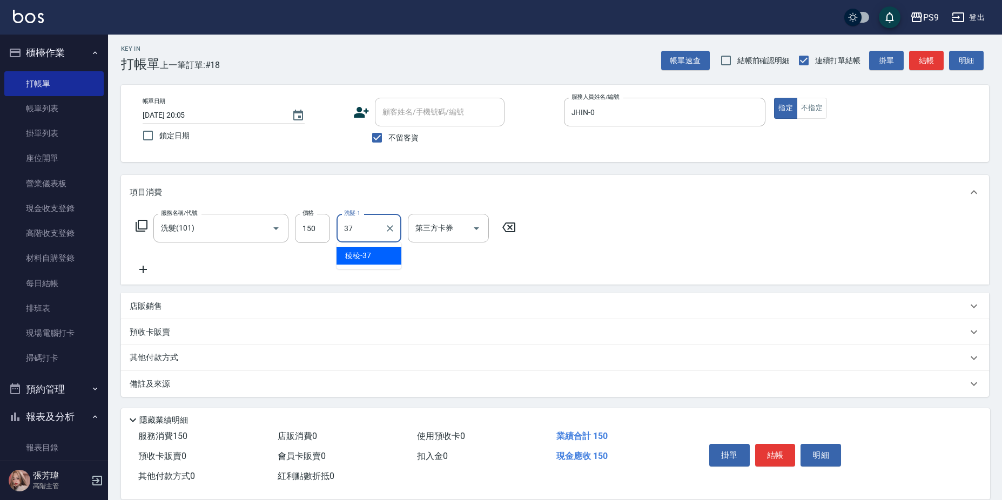
type input "稜稜-37"
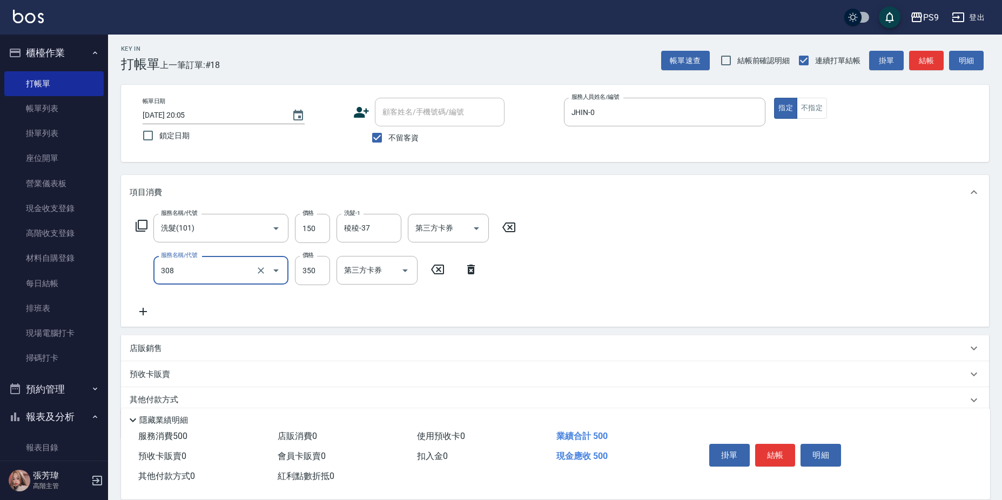
type input "剪-350(308)"
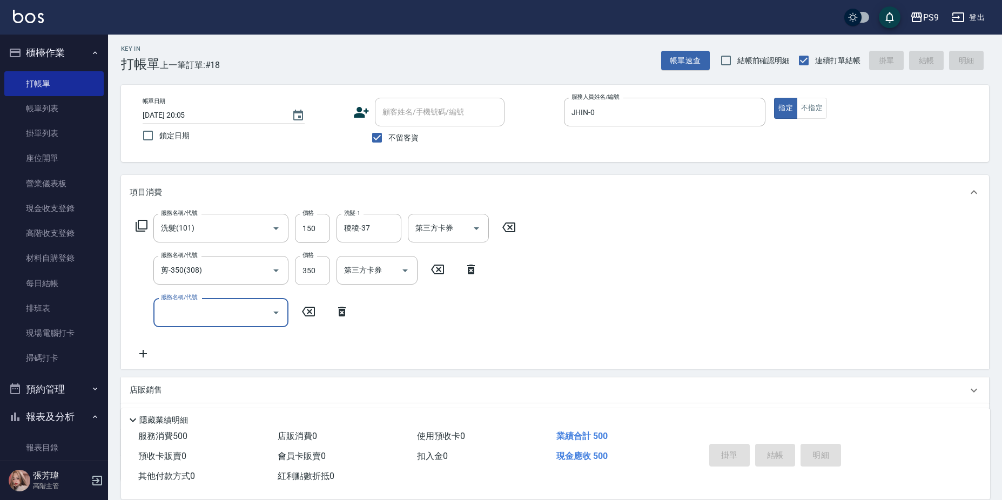
type input "[DATE] 20:06"
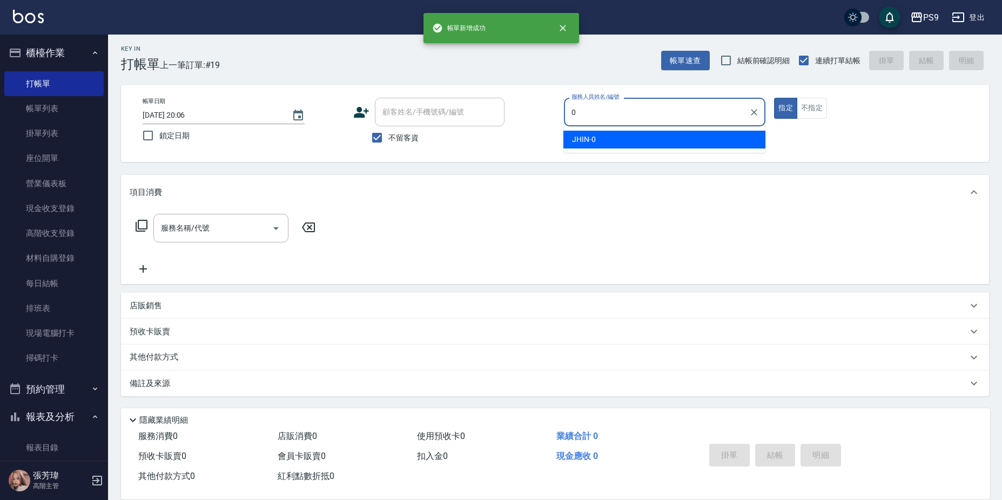
type input "JHIN-0"
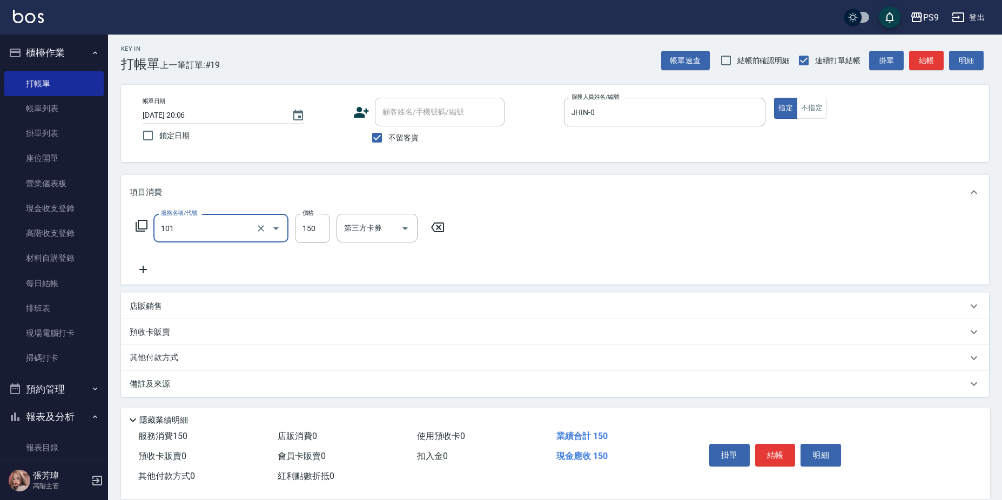
type input "洗髮(101)"
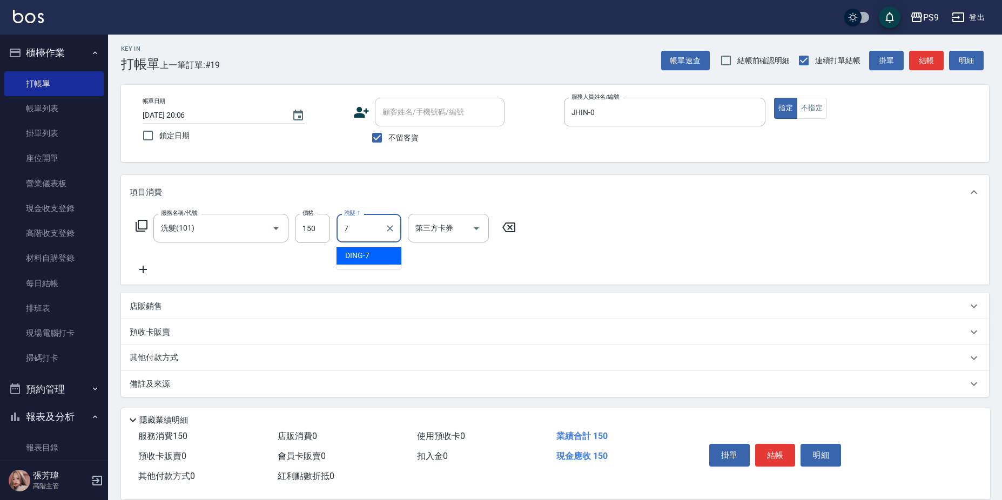
type input "DING-7"
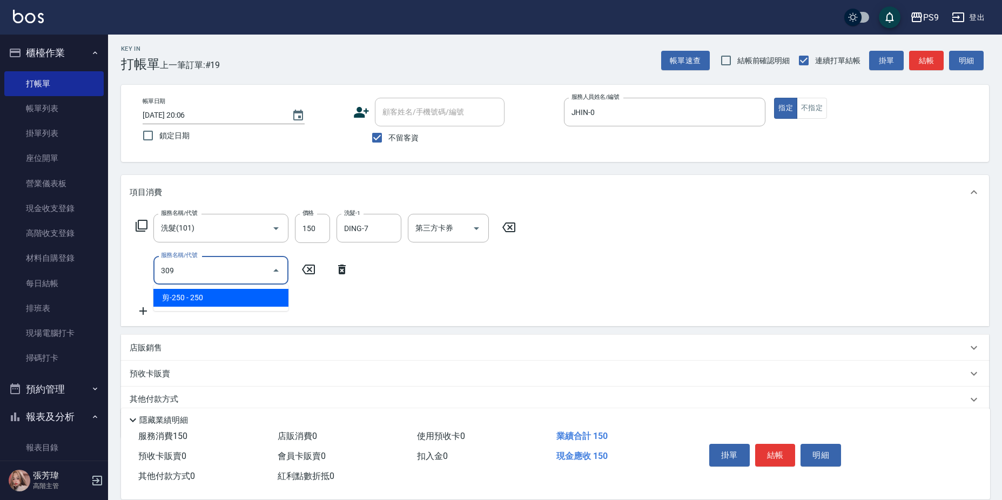
type input "剪-250(309)"
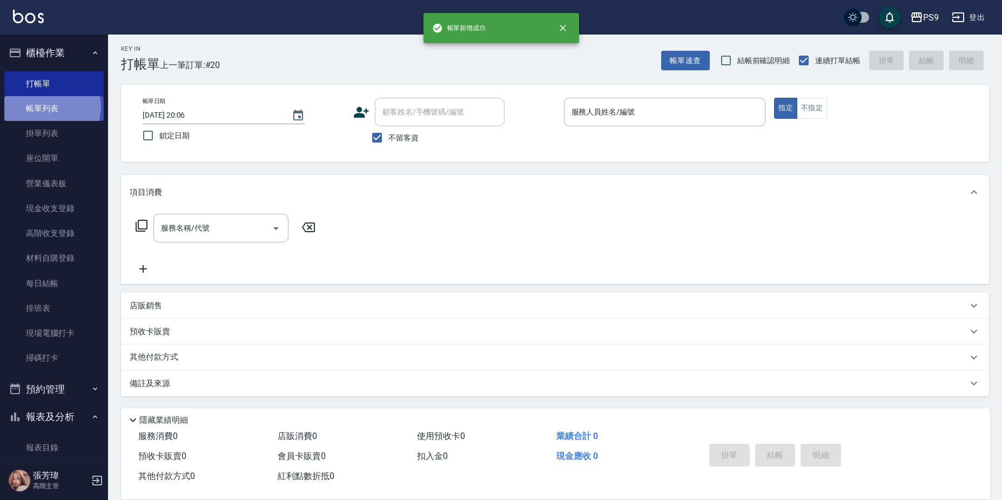
click at [46, 107] on link "帳單列表" at bounding box center [53, 108] width 99 height 25
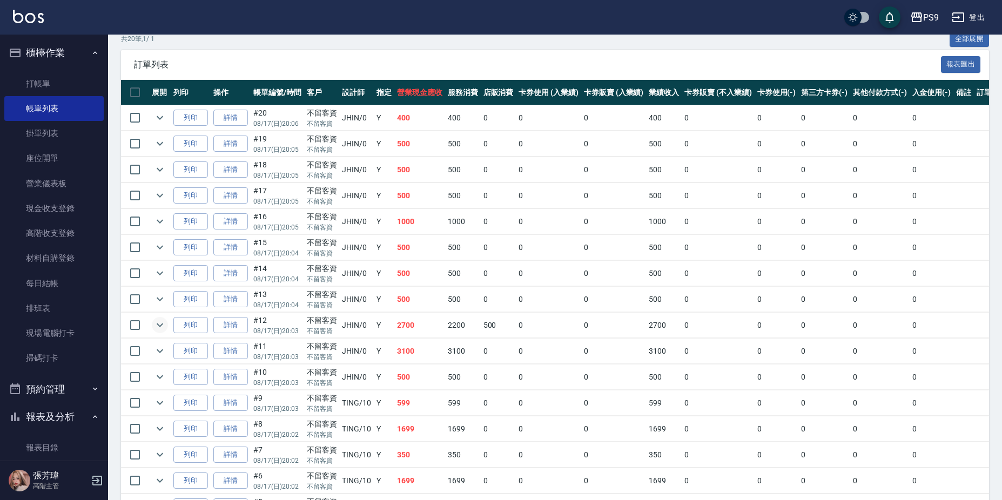
scroll to position [216, 0]
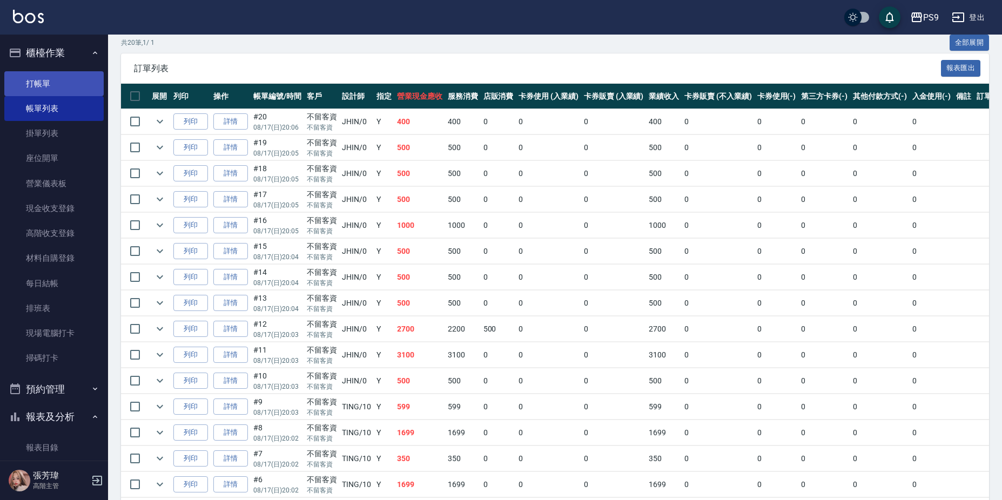
click at [29, 80] on link "打帳單" at bounding box center [53, 83] width 99 height 25
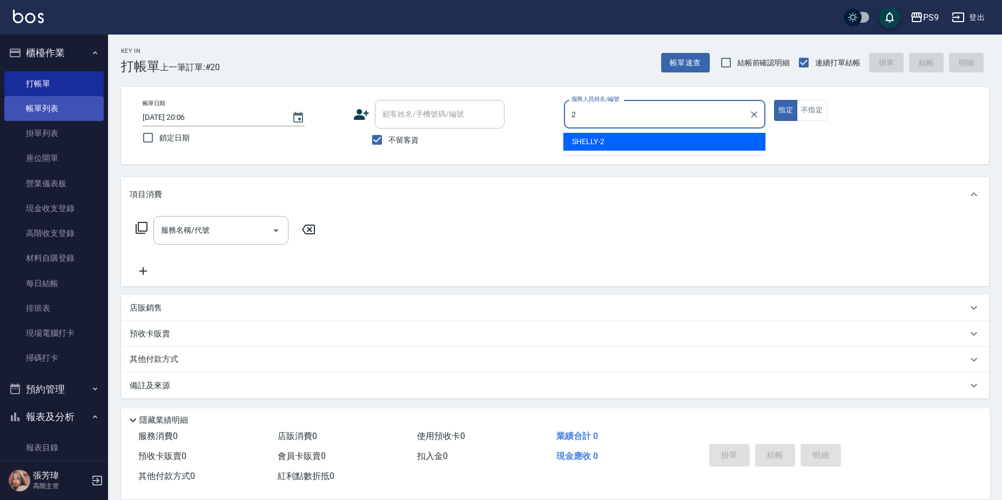
type input "SHELLY-2"
type button "true"
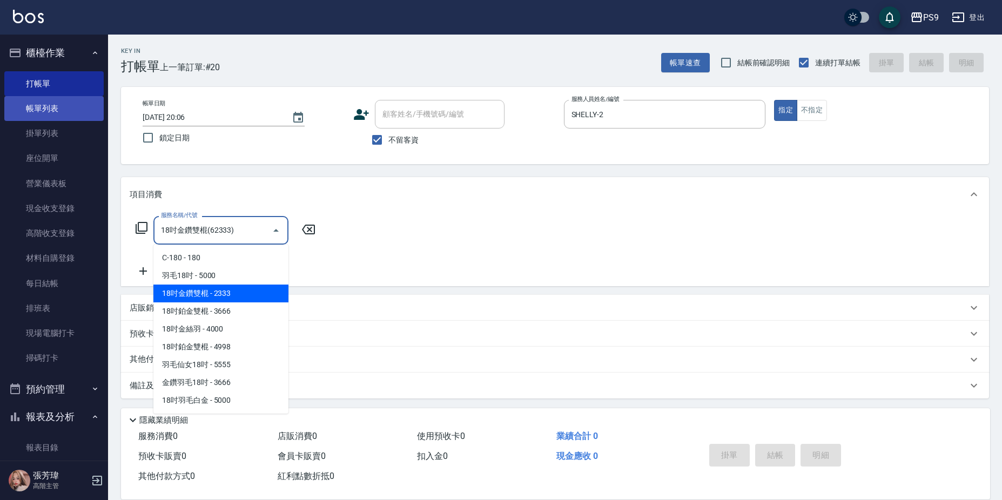
type input "18吋金鑽雙棍(62333)"
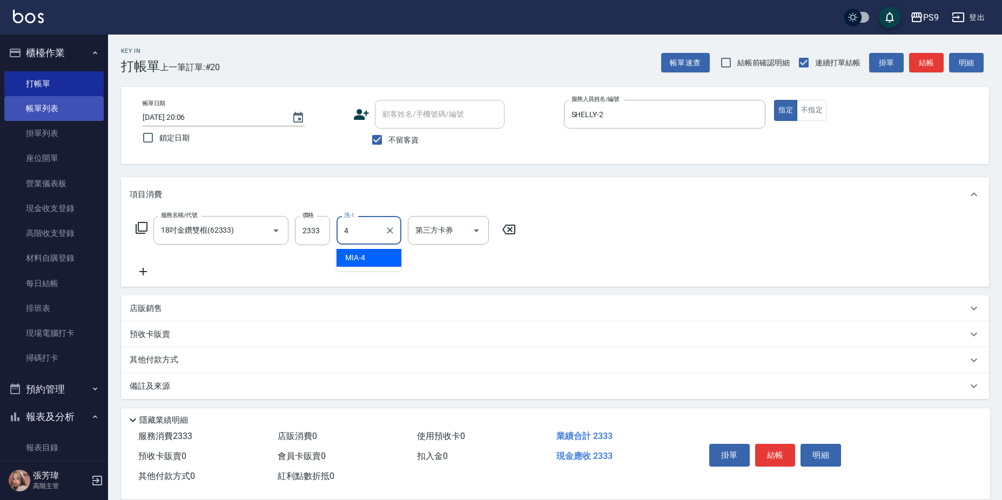
type input "MIA-4"
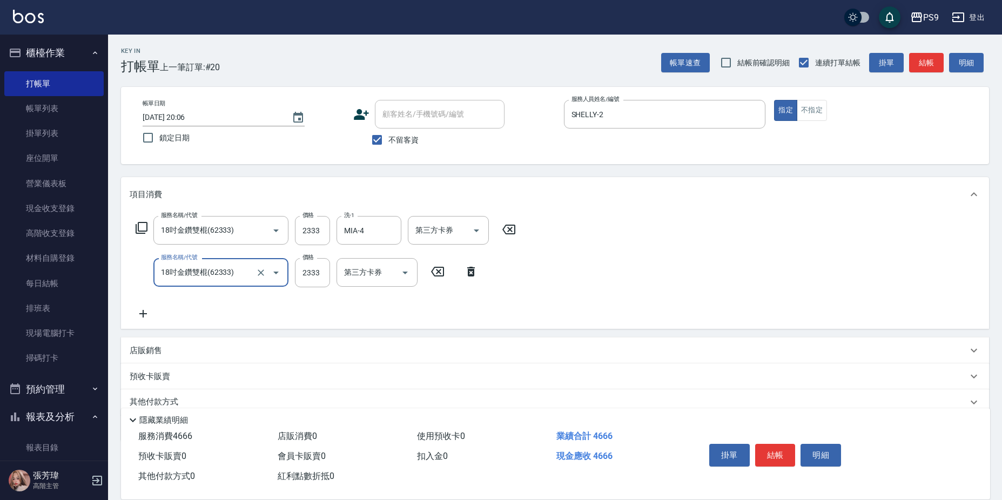
type input "18吋金鑽雙棍(62333)"
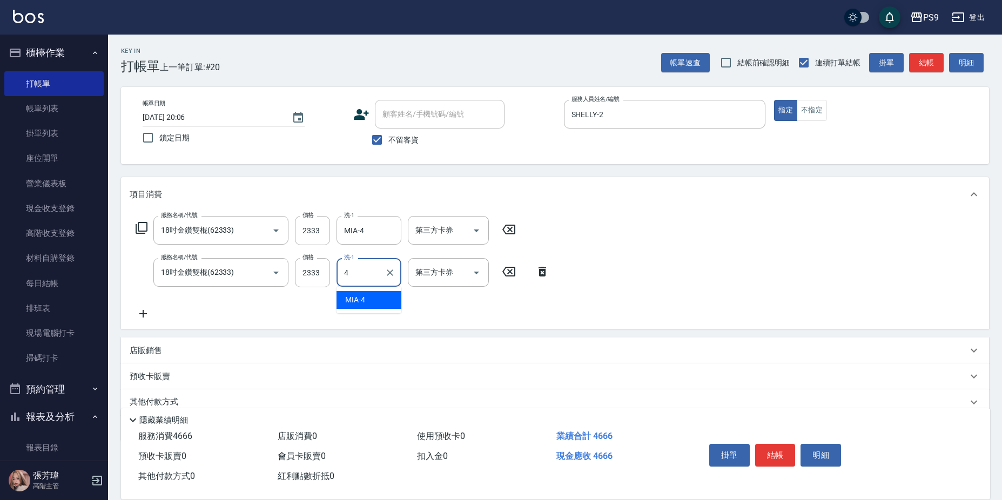
type input "MIA-4"
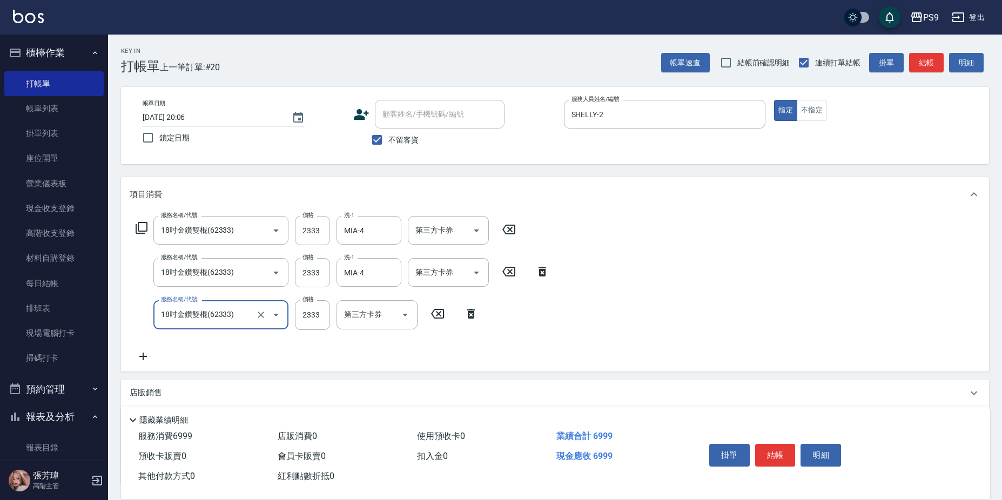
type input "18吋金鑽雙棍(62333)"
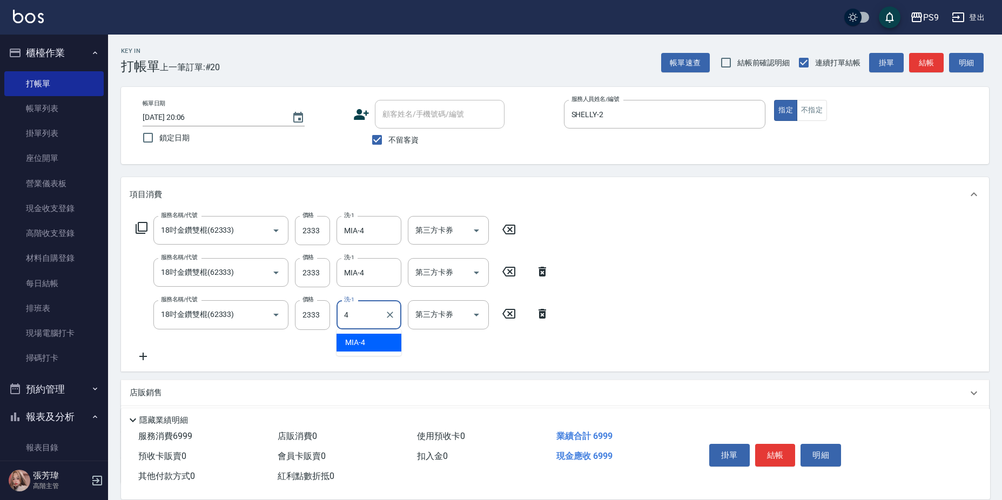
type input "MIA-4"
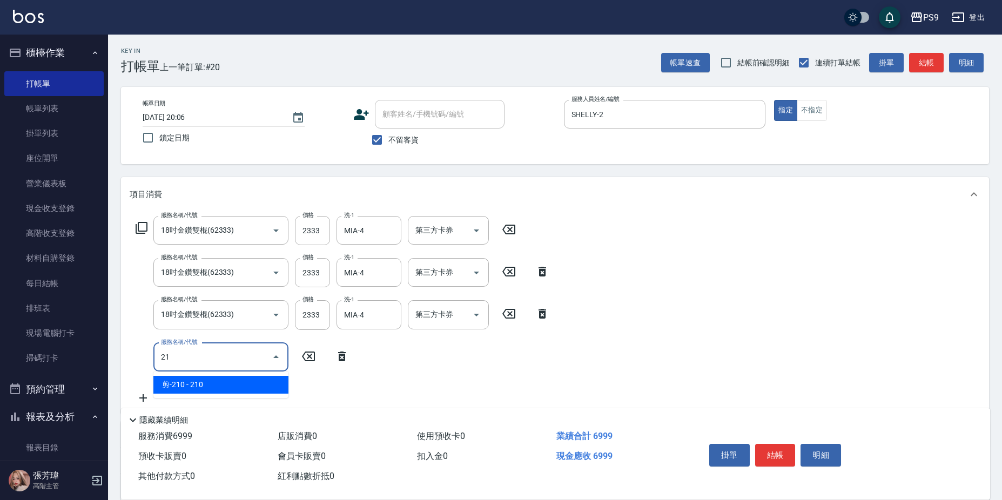
type input "2"
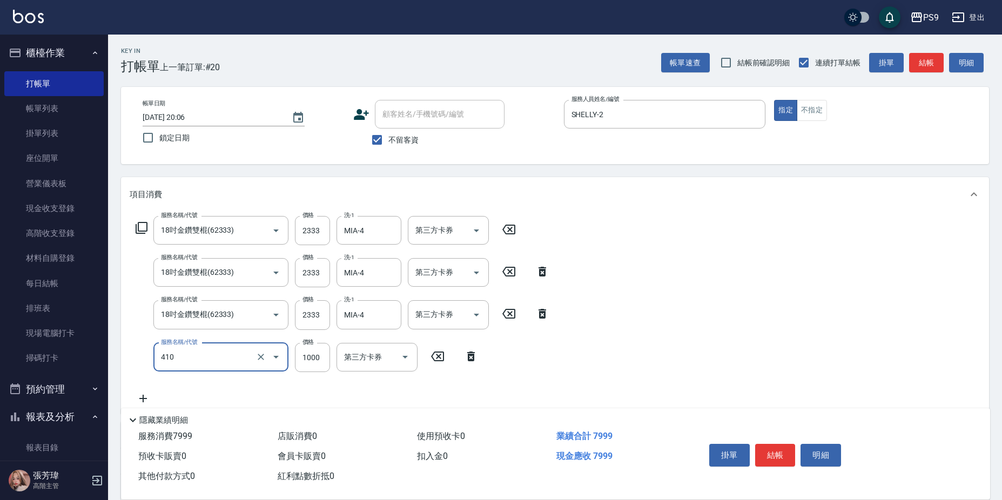
type input "鏡面護髮(燙染)(410)"
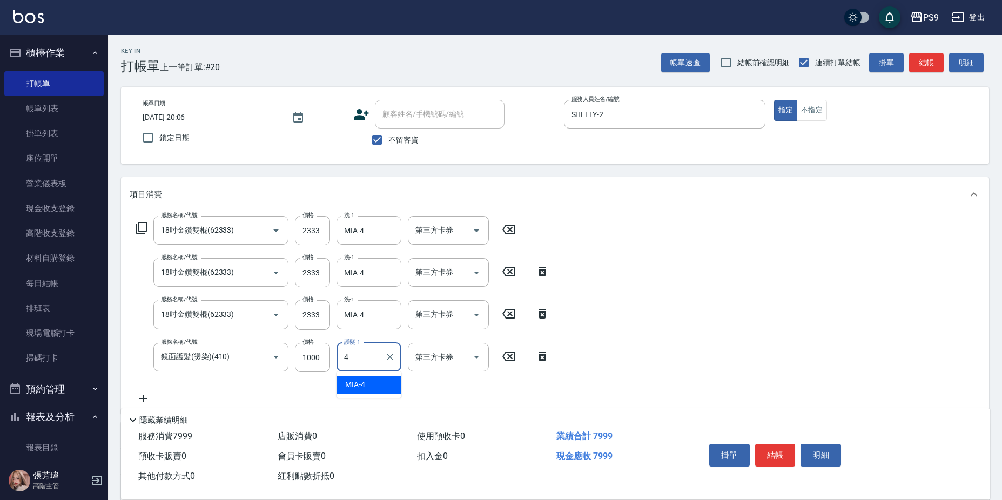
type input "MIA-4"
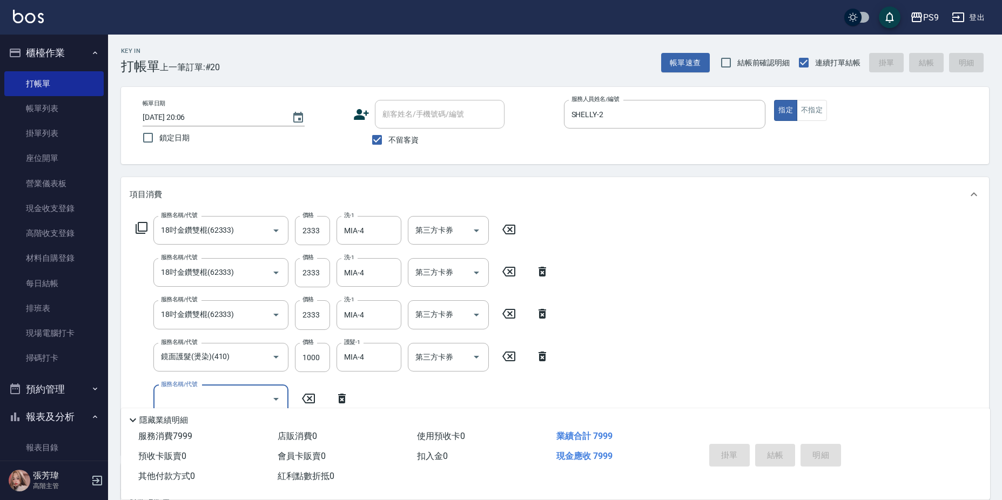
type input "[DATE] 20:07"
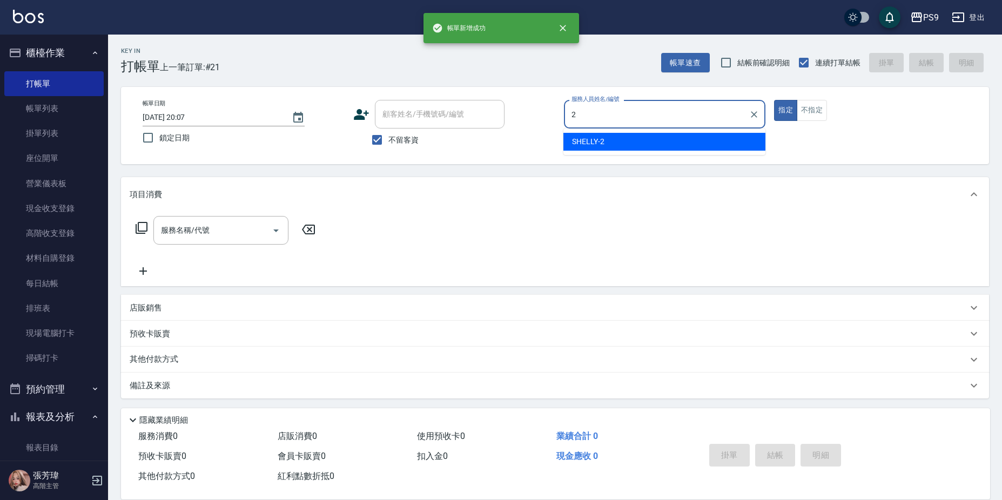
type input "SHELLY-2"
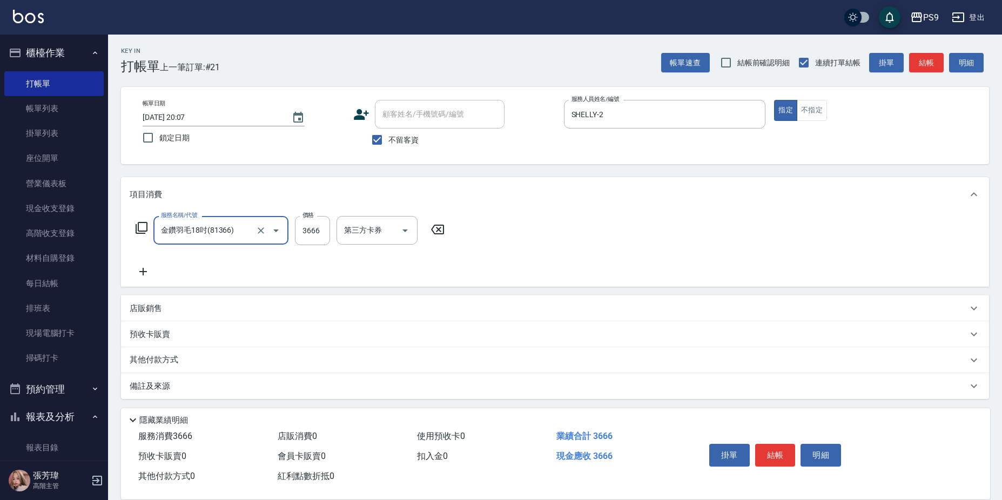
type input "金鑽羽毛18吋(81366)"
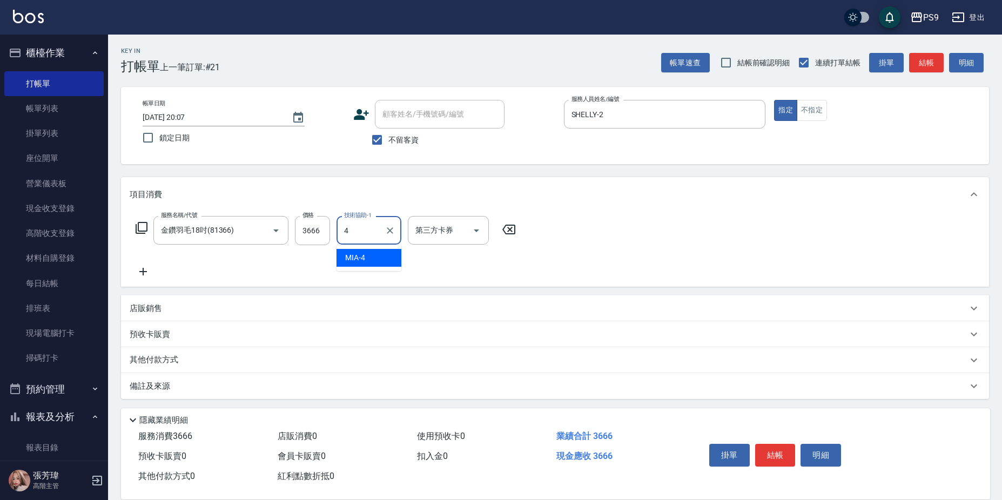
type input "MIA-4"
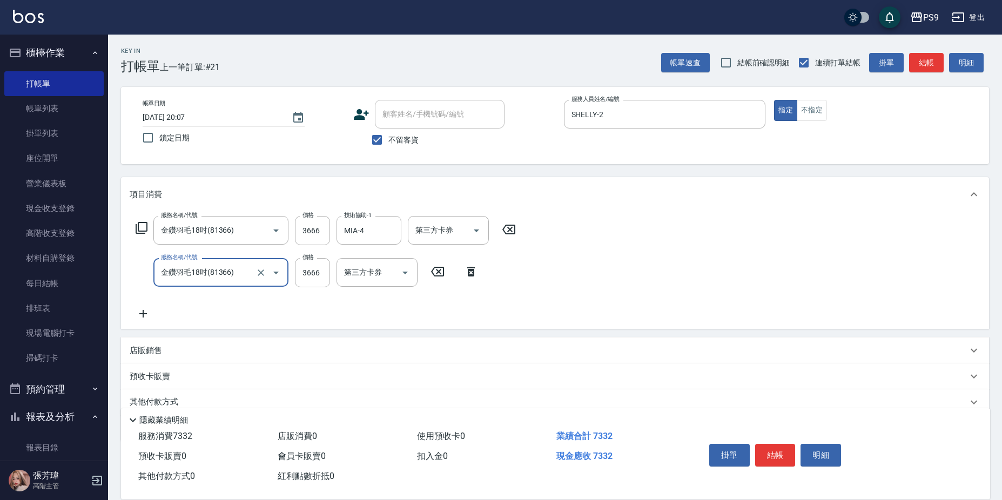
type input "金鑽羽毛18吋(81366)"
type input "3667"
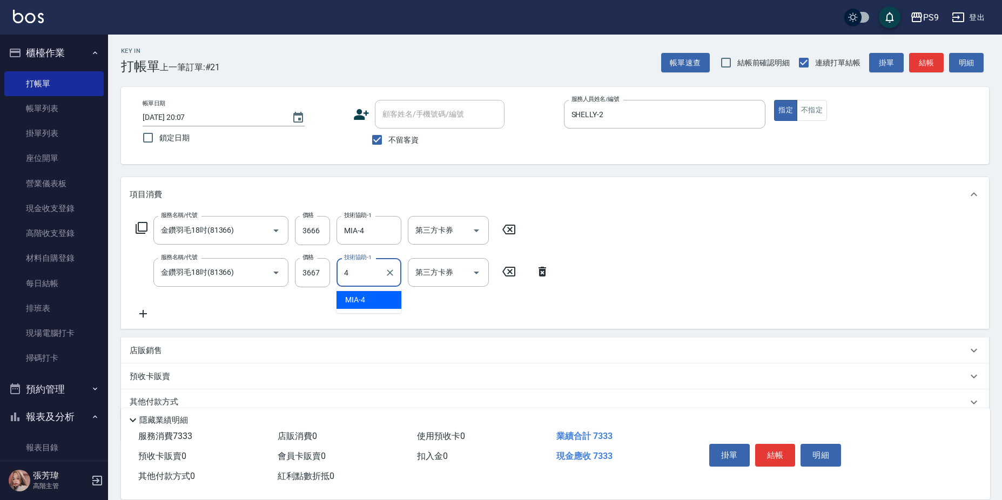
type input "MIA-4"
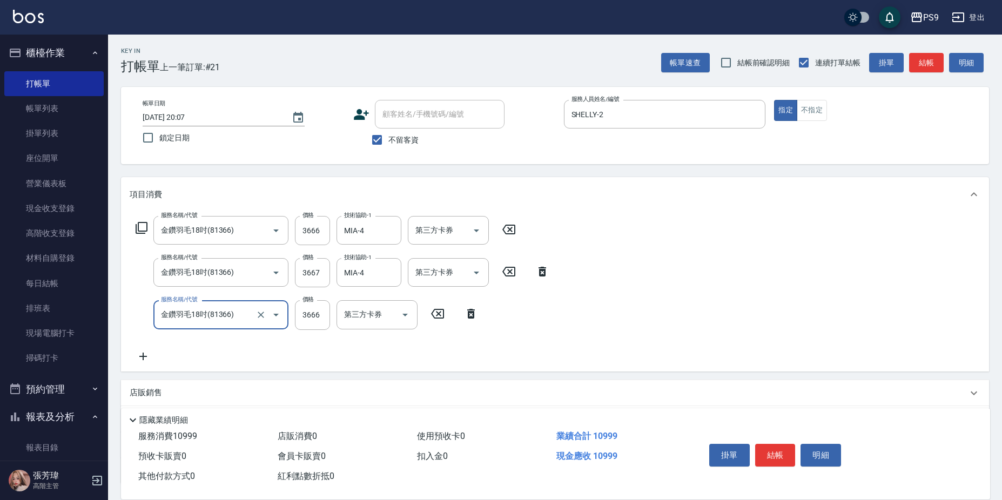
type input "金鑽羽毛18吋(81366)"
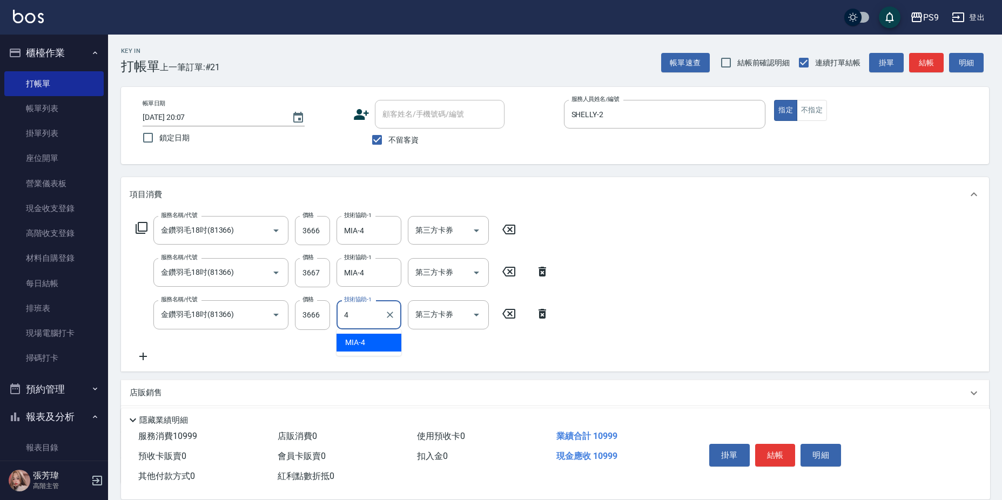
type input "MIA-4"
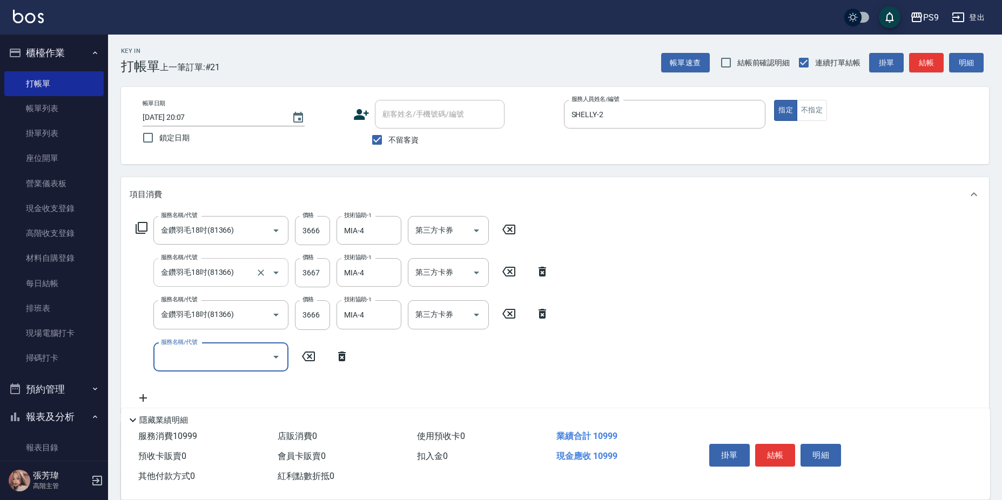
scroll to position [129, 0]
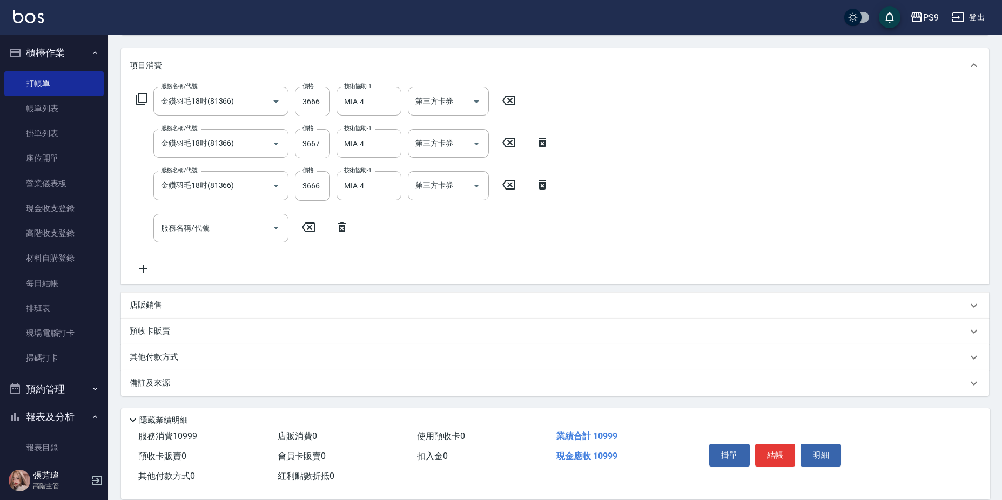
click at [197, 316] on div "店販銷售" at bounding box center [555, 306] width 868 height 26
type input "SHELLY-2"
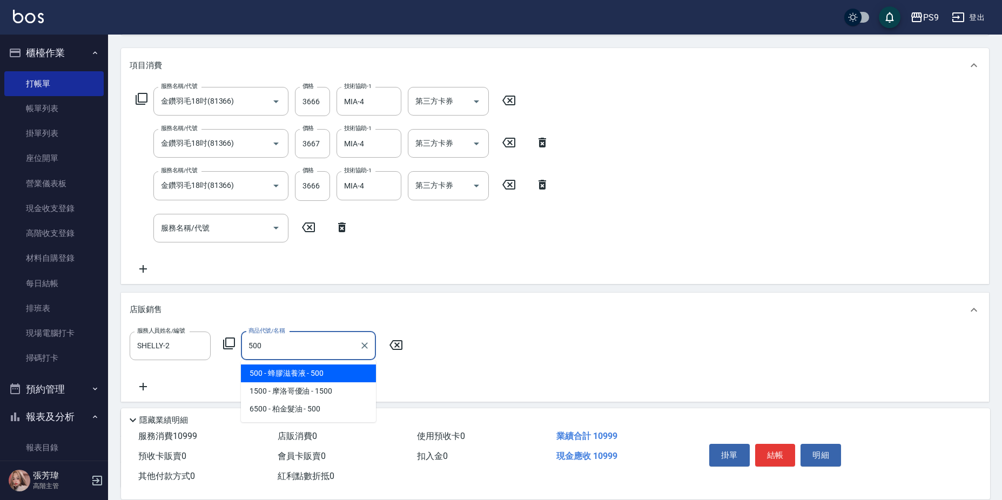
type input "蜂膠滋養液"
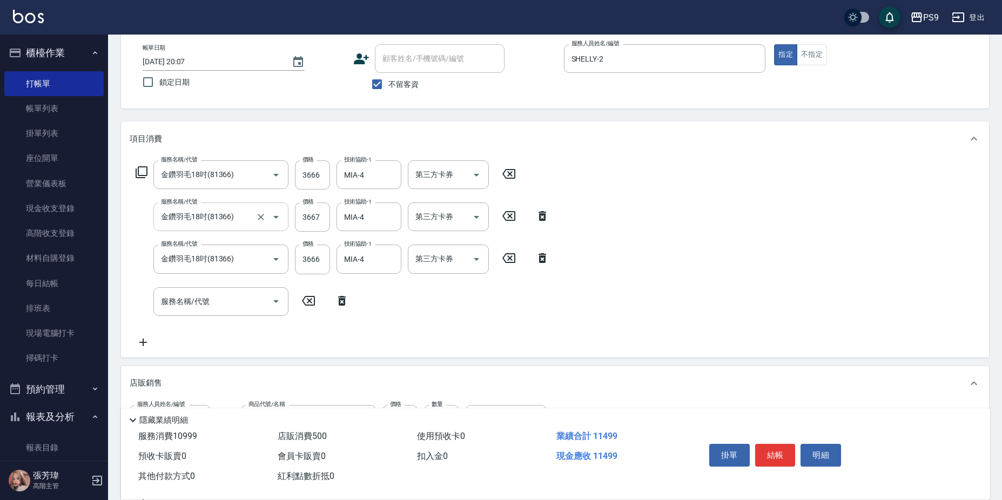
scroll to position [75, 0]
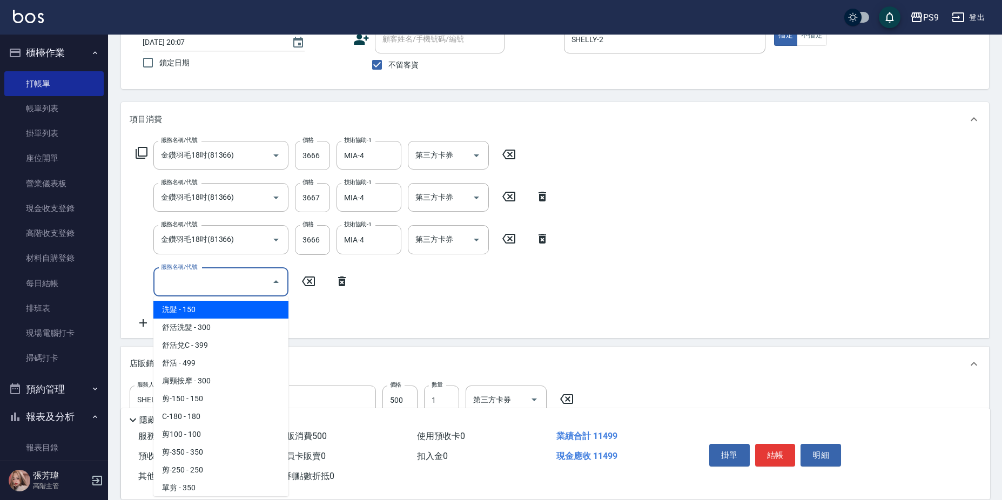
click at [209, 285] on input "服務名稱/代號" at bounding box center [212, 282] width 109 height 19
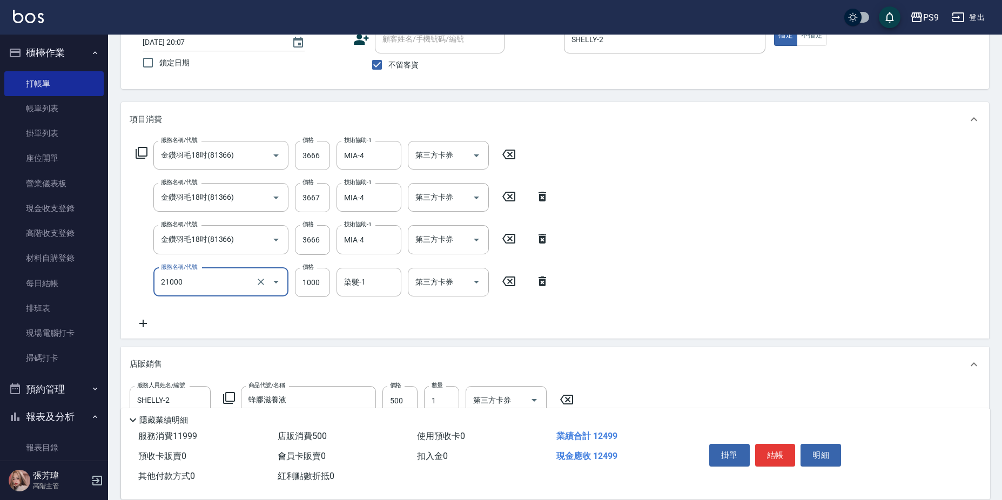
type input "染髮1000(21000)"
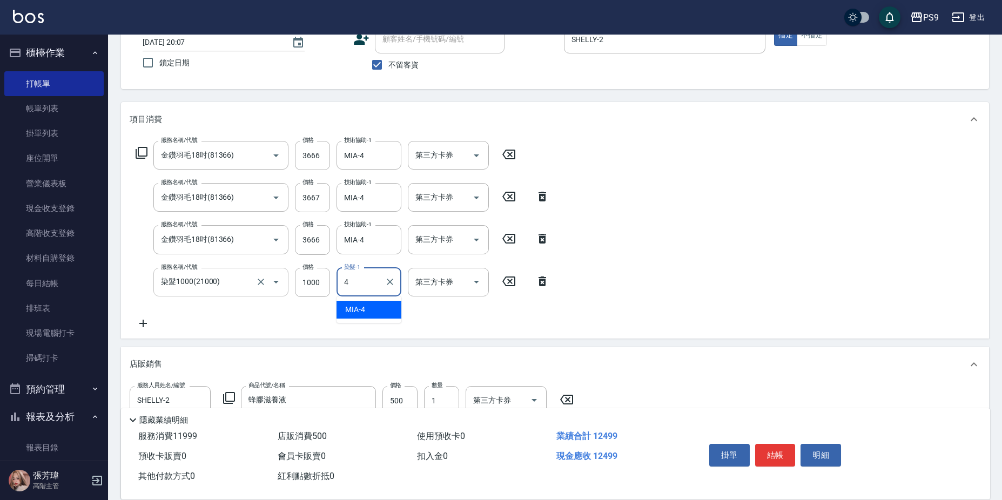
type input "MIA-4"
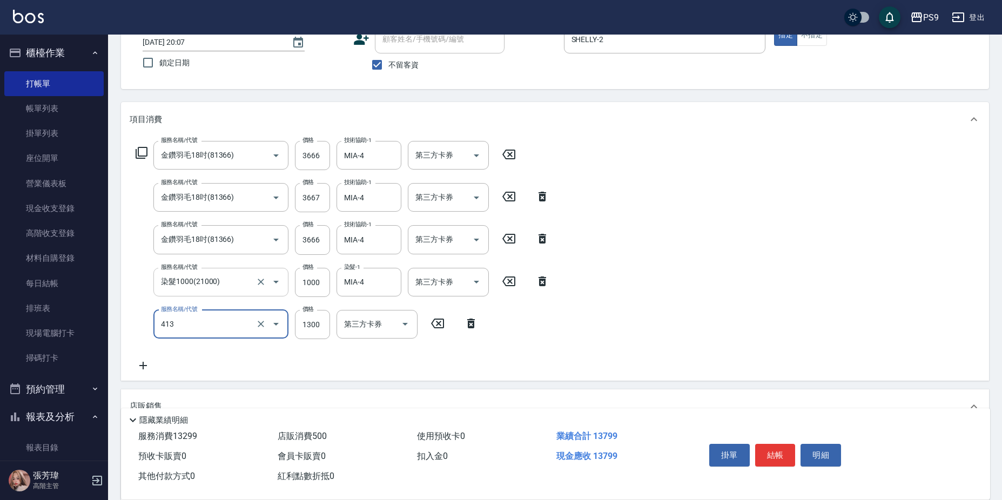
type input "鏡面護髮(413)"
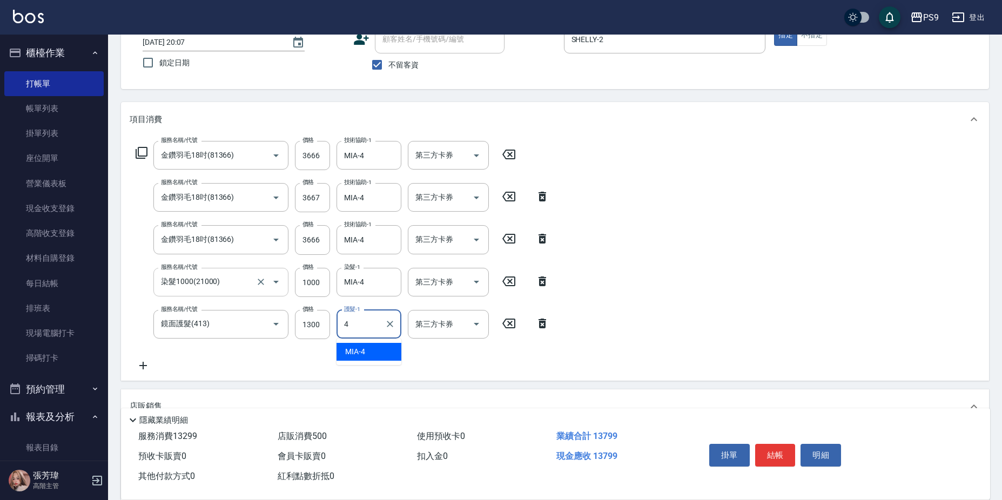
type input "MIA-4"
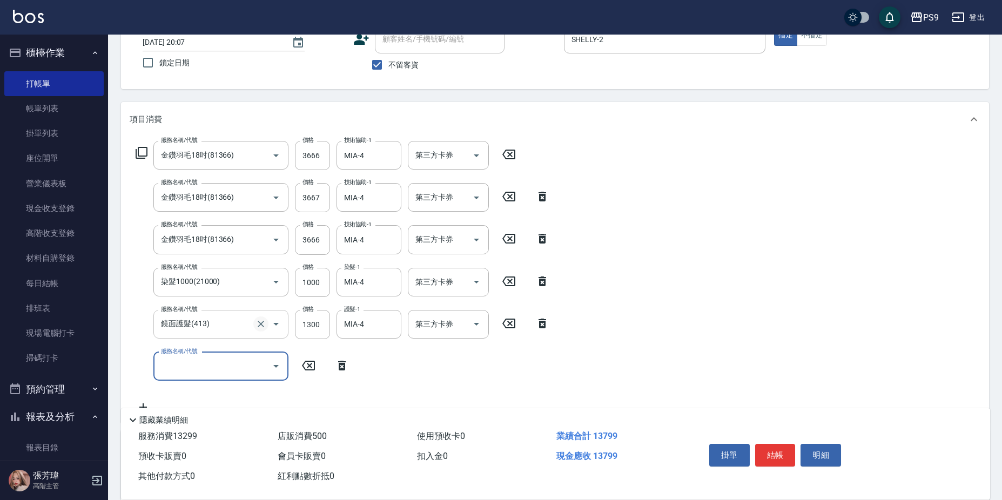
click at [259, 325] on icon "Clear" at bounding box center [261, 324] width 11 height 11
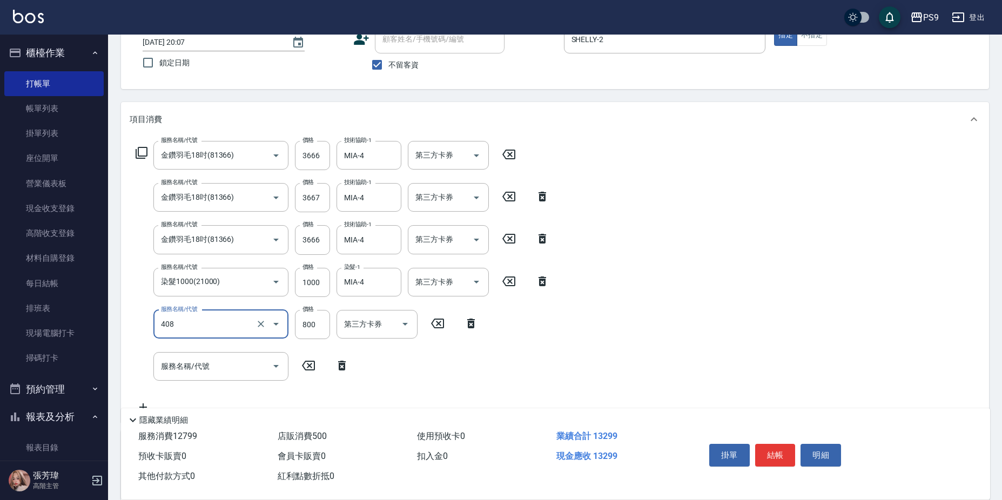
type input "貓爵護髮(408)"
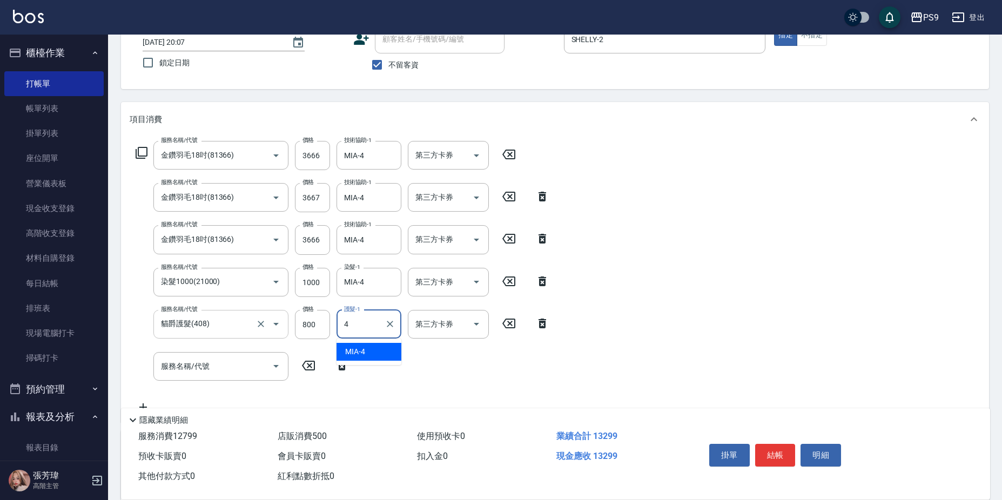
type input "MIA-4"
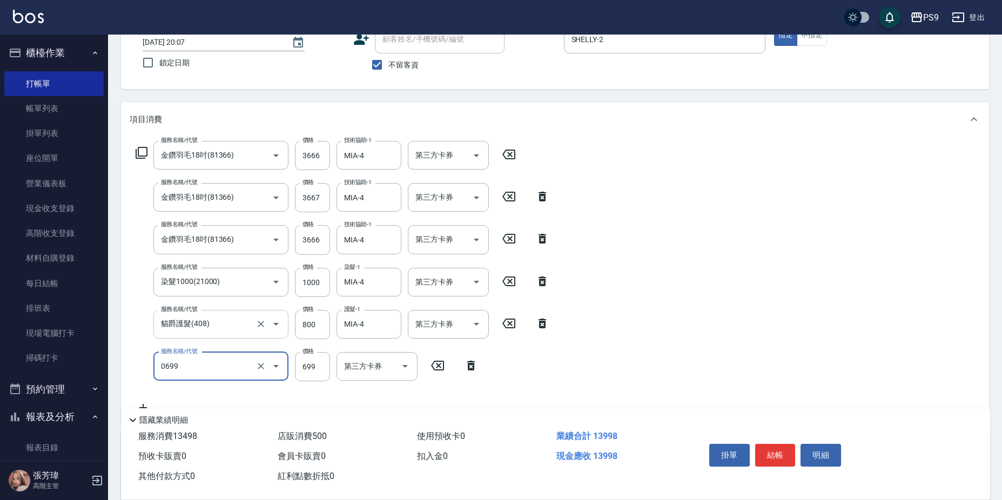
type input "699精油(0699)"
type input "700"
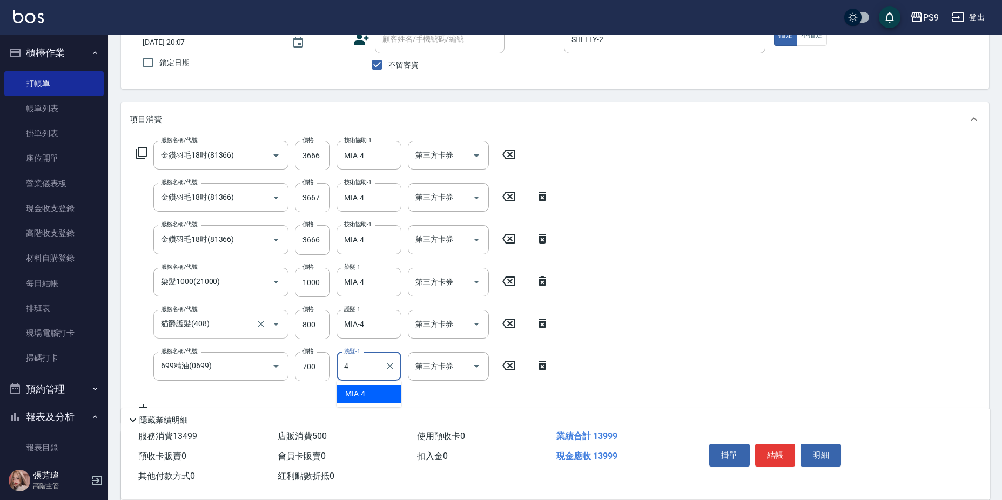
type input "MIA-4"
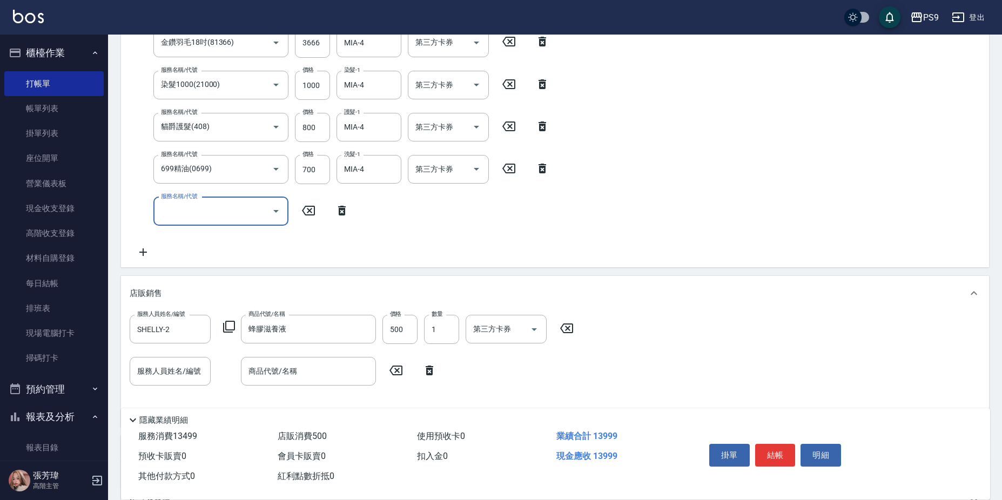
scroll to position [291, 0]
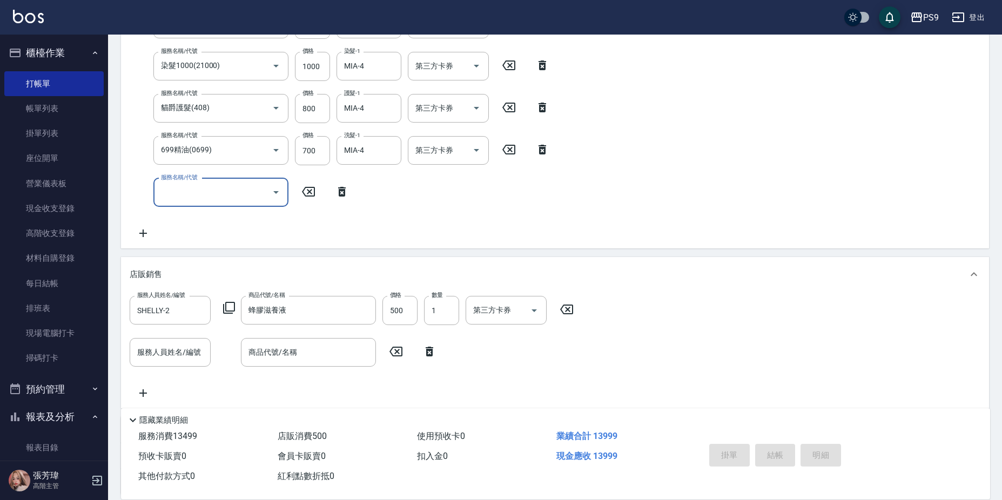
type input "[DATE] 20:09"
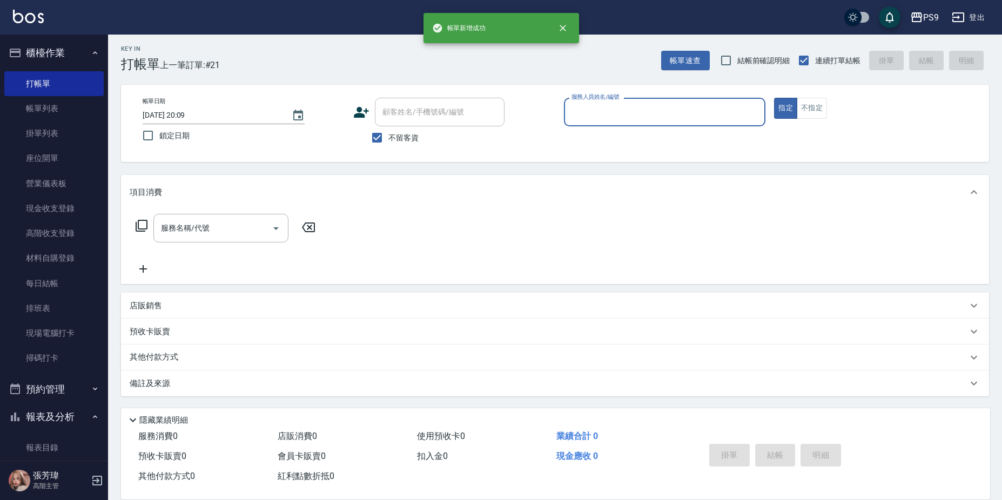
scroll to position [2, 0]
type input "SHELLY-2"
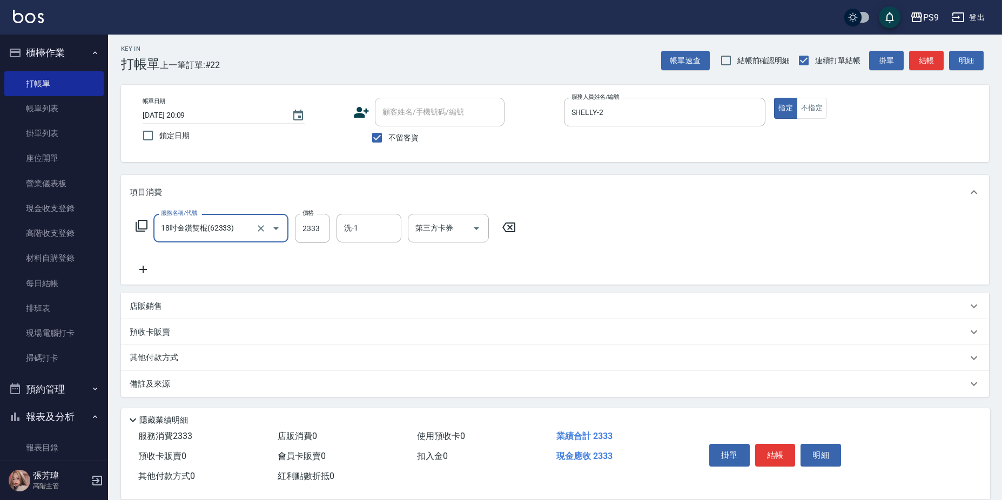
type input "18吋金鑽雙棍(62333)"
type input "MIA-4"
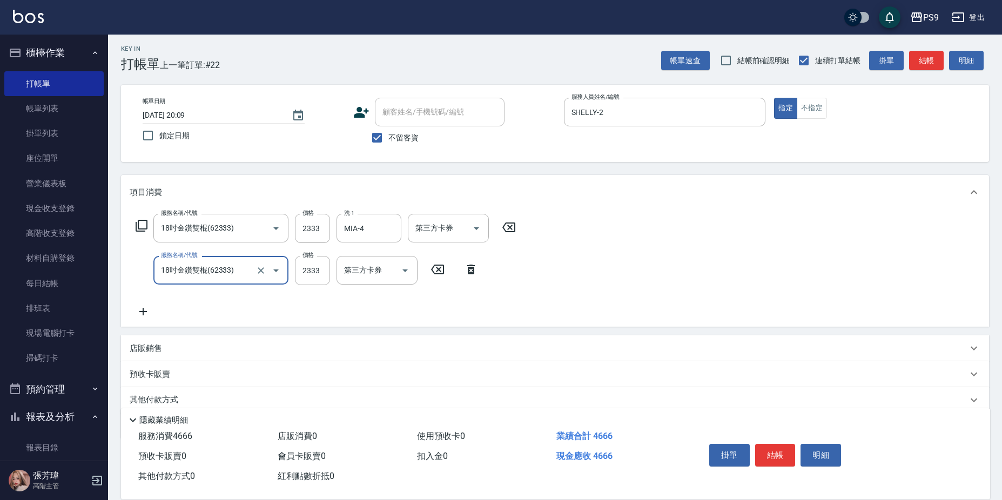
type input "18吋金鑽雙棍(62333)"
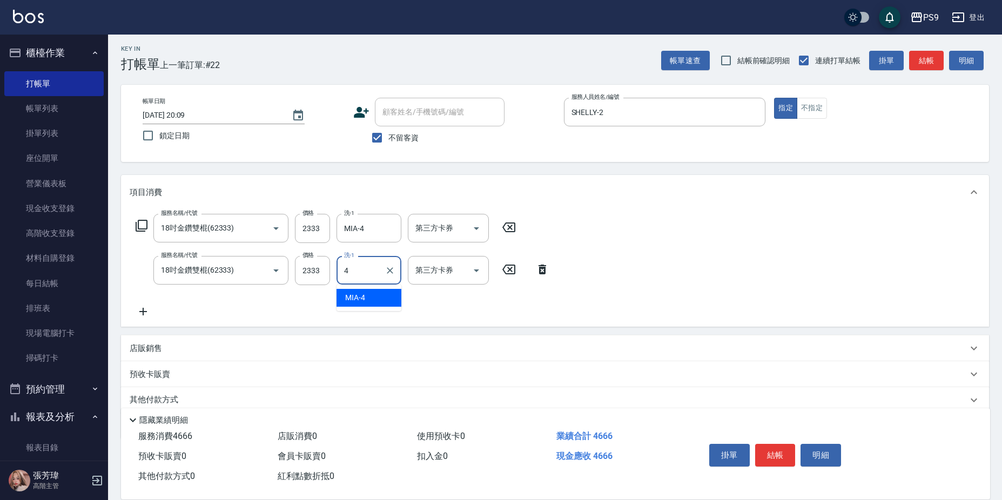
type input "MIA-4"
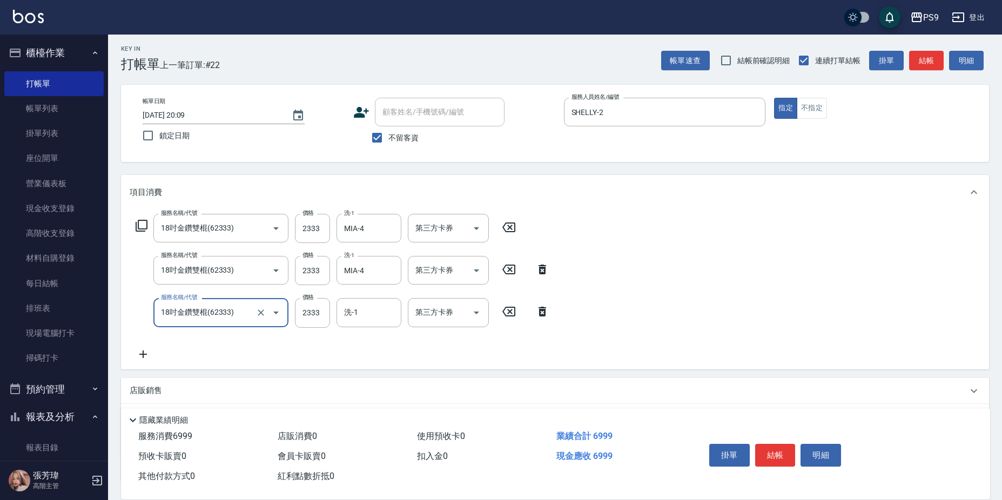
type input "18吋金鑽雙棍(62333)"
type input "MIA-4"
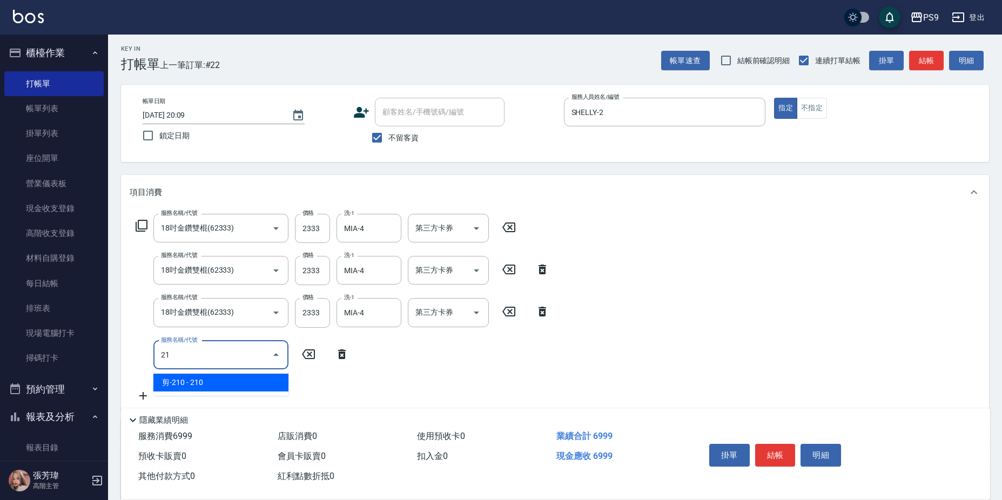
type input "2"
type input "鏡面護髮(燙染)(410)"
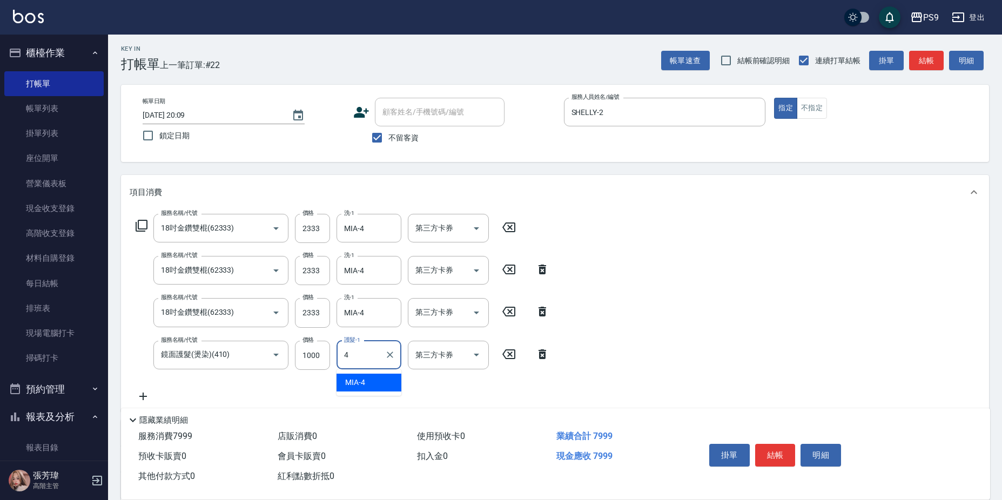
type input "MIA-4"
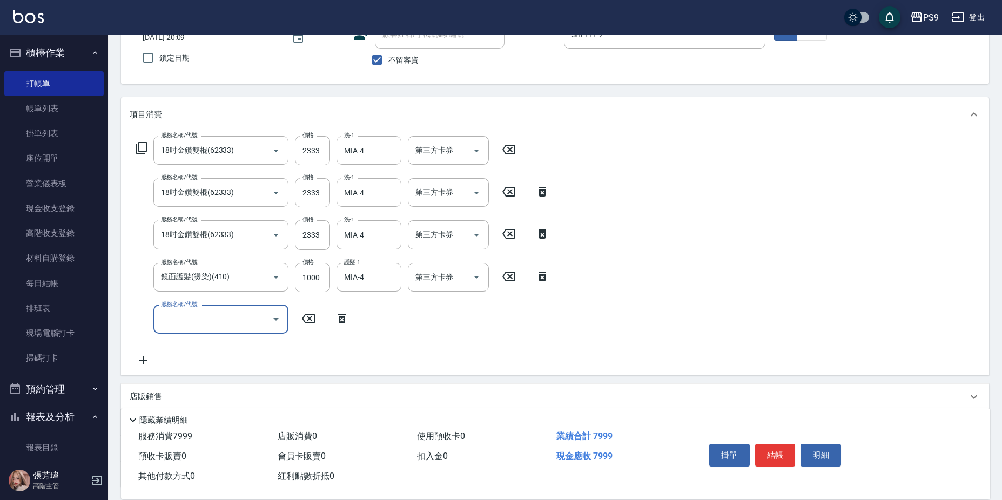
scroll to position [110, 0]
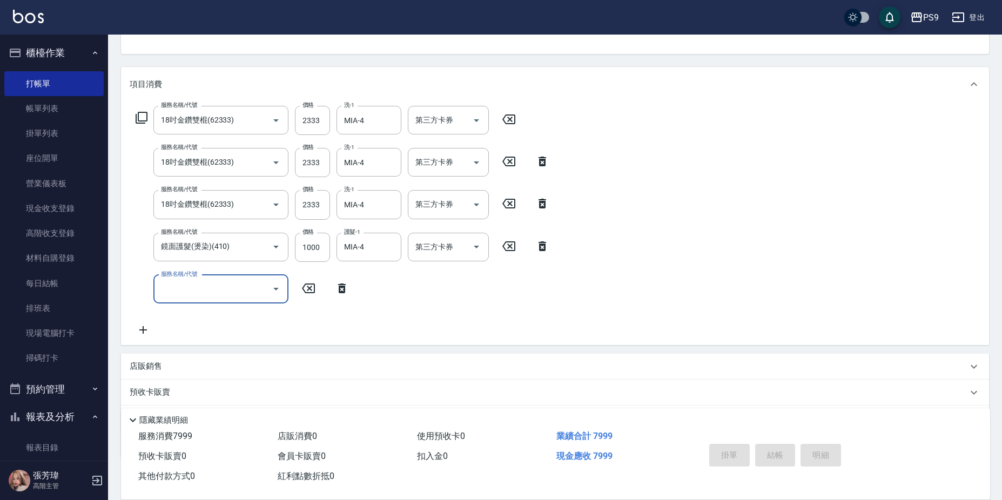
type input "[DATE] 20:10"
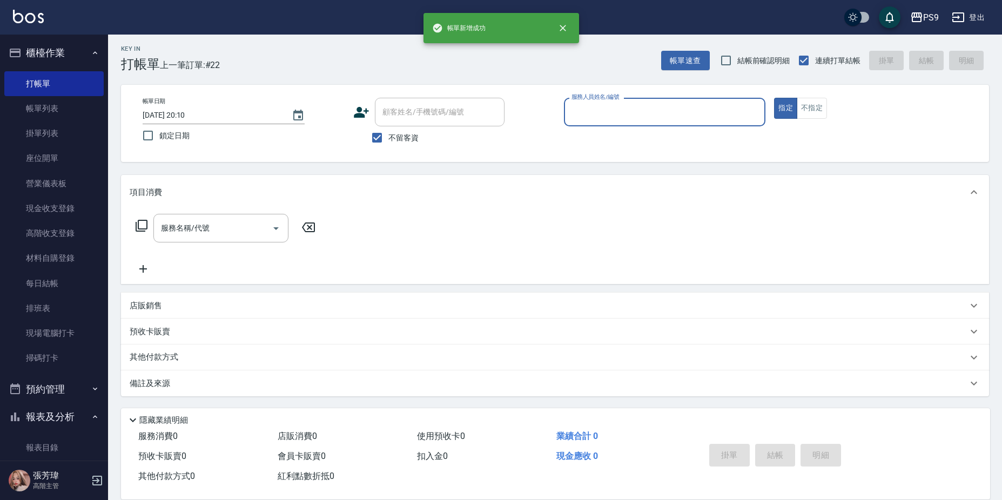
scroll to position [2, 0]
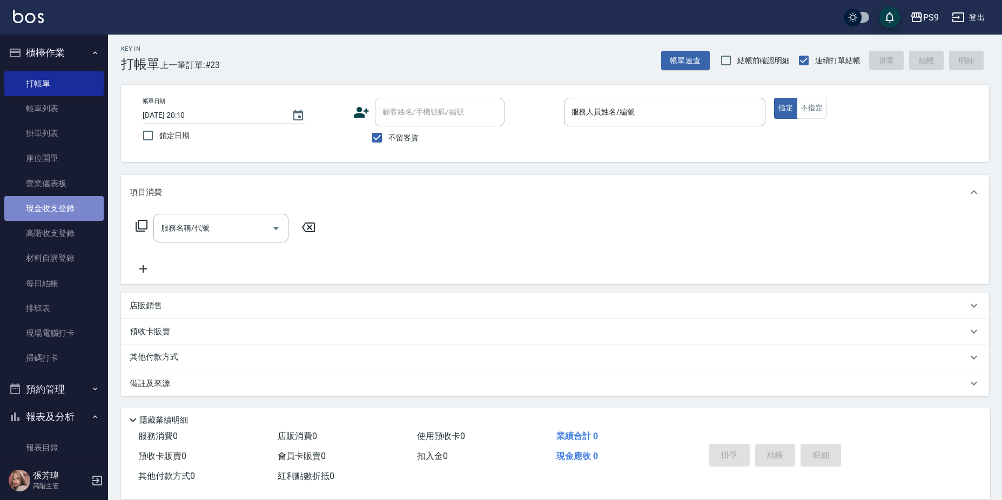
click at [65, 208] on link "現金收支登錄" at bounding box center [53, 208] width 99 height 25
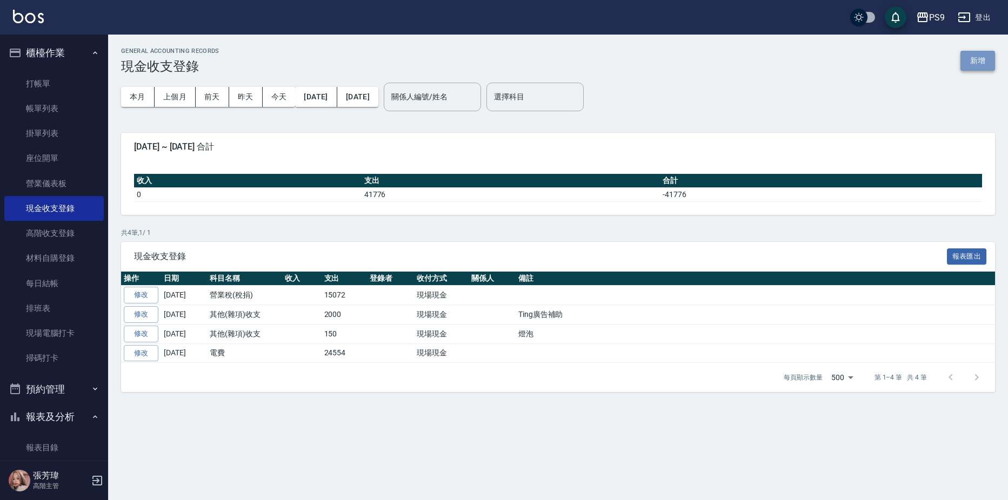
click at [971, 65] on button "新增" at bounding box center [977, 61] width 35 height 20
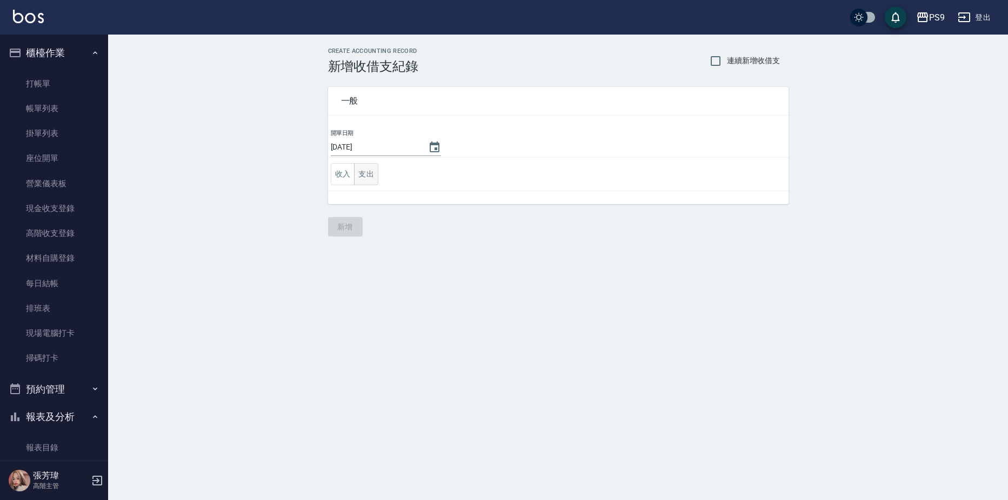
click at [370, 180] on td "收入 支出" at bounding box center [558, 174] width 460 height 33
click at [370, 177] on button "支出" at bounding box center [366, 174] width 24 height 22
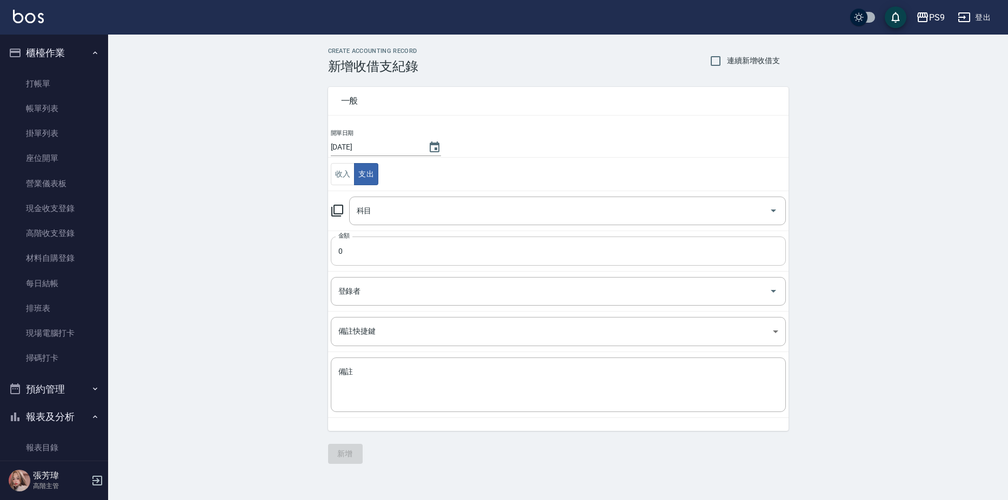
click at [409, 250] on input "0" at bounding box center [558, 251] width 455 height 29
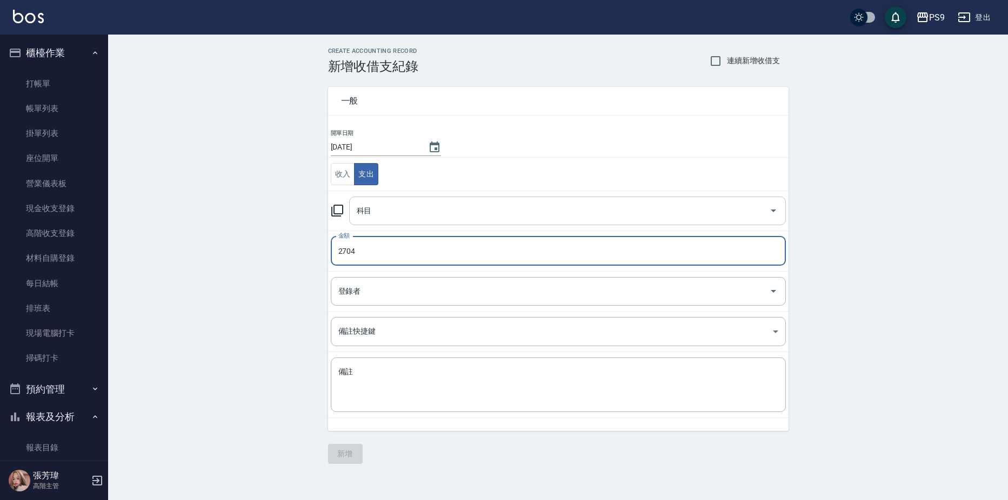
type input "2704"
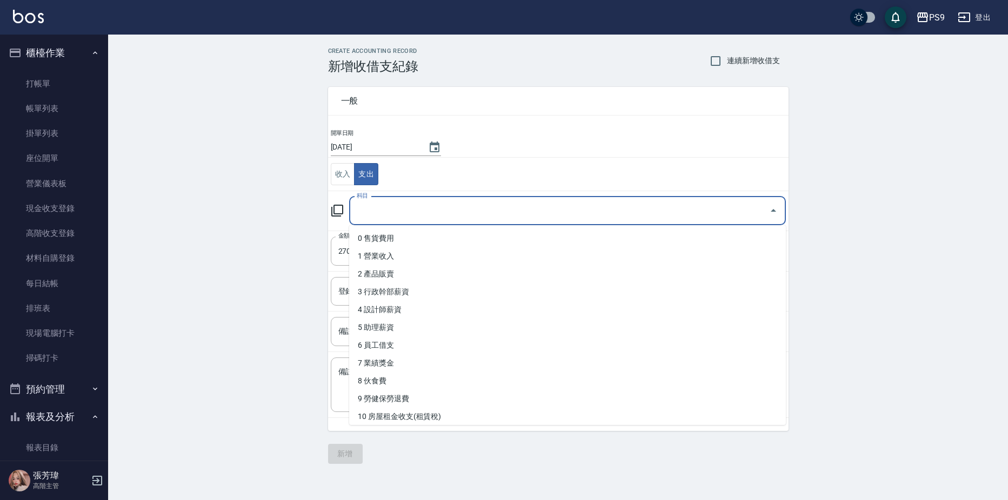
click at [381, 216] on input "科目" at bounding box center [559, 211] width 411 height 19
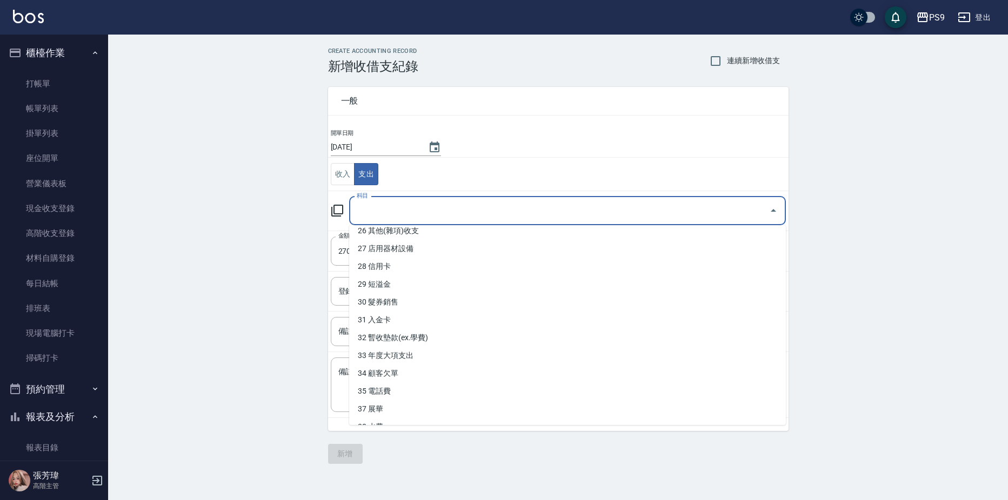
scroll to position [522, 0]
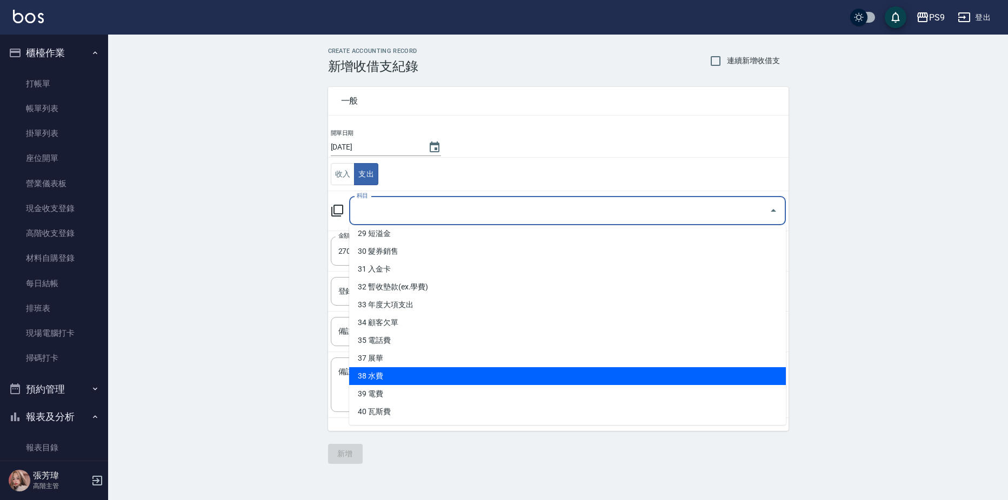
click at [374, 377] on li "38 水費" at bounding box center [567, 376] width 437 height 18
type input "38 水費"
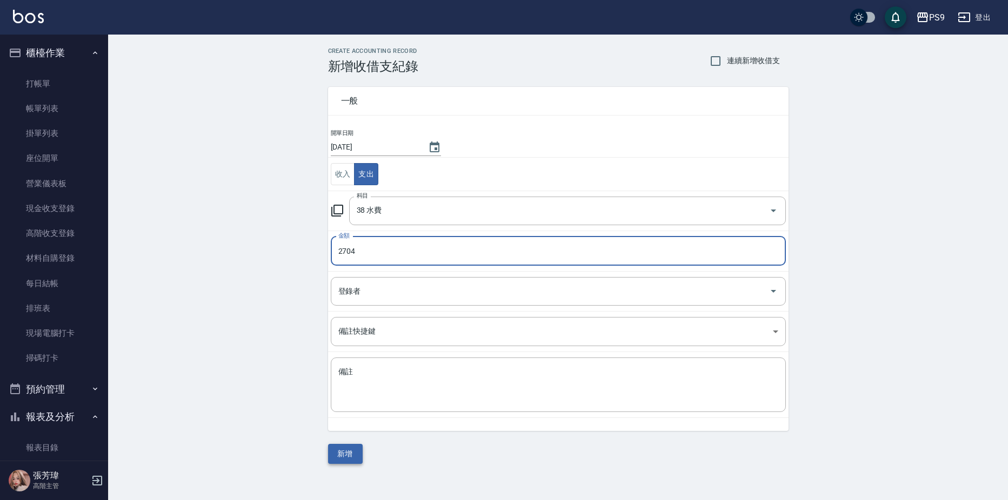
click at [355, 455] on button "新增" at bounding box center [345, 454] width 35 height 20
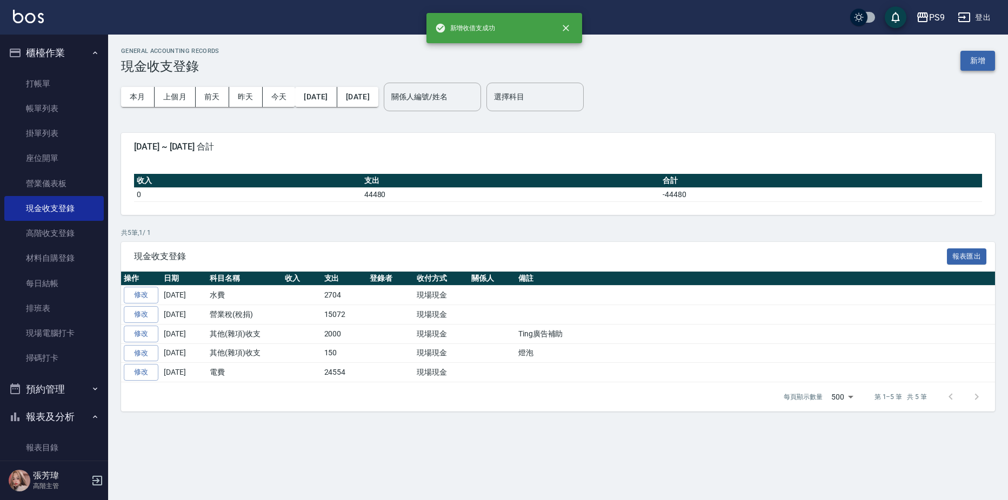
click at [974, 61] on button "新增" at bounding box center [977, 61] width 35 height 20
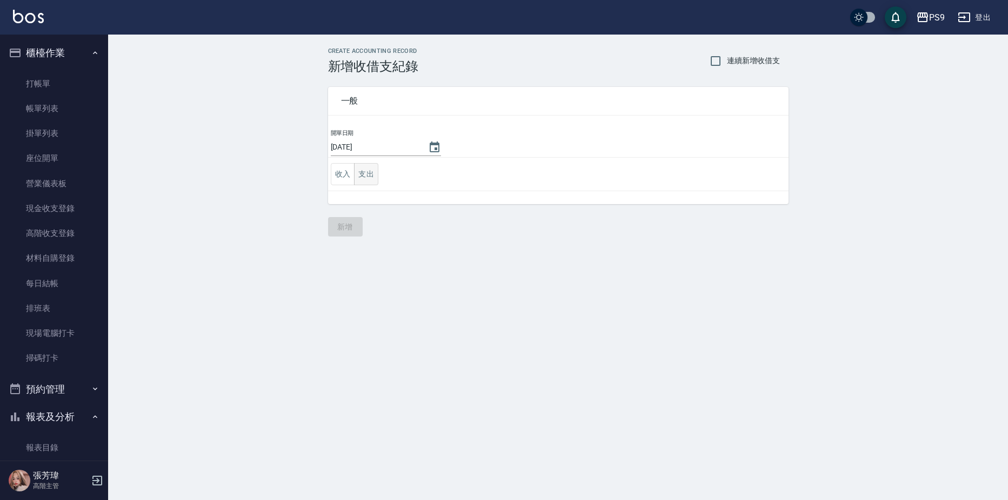
click at [370, 177] on button "支出" at bounding box center [366, 174] width 24 height 22
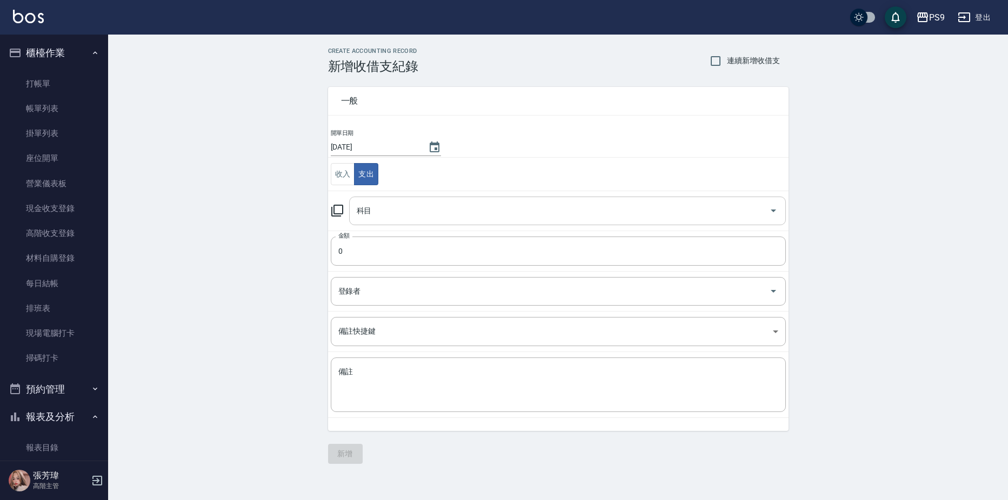
click at [419, 207] on input "科目" at bounding box center [559, 211] width 411 height 19
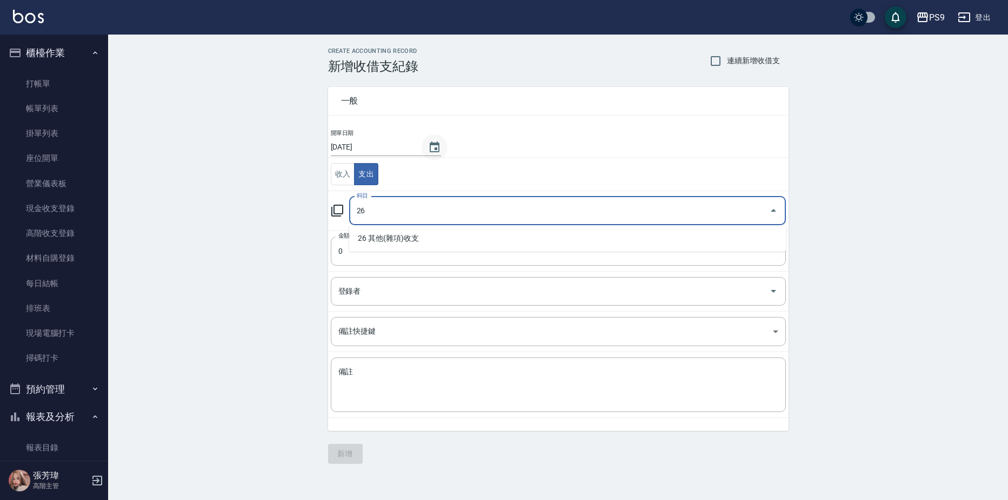
type input "26"
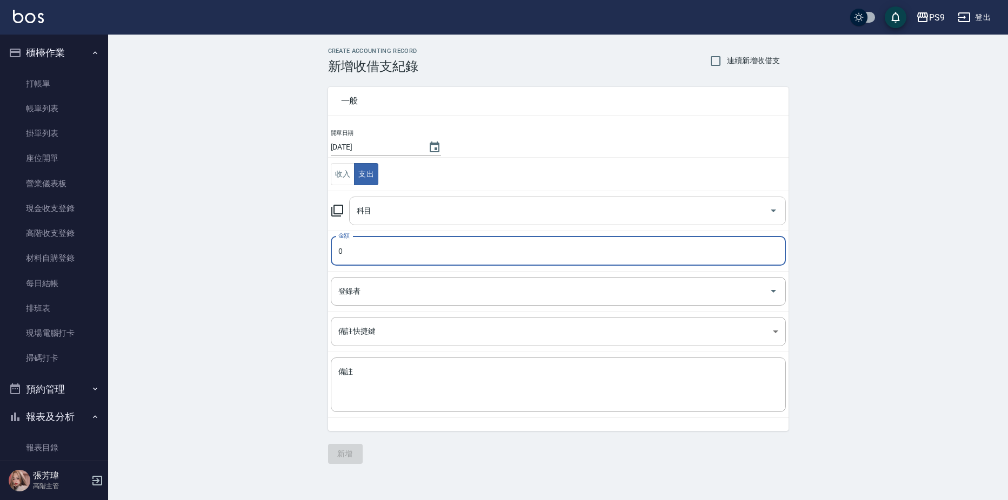
click at [387, 213] on input "科目" at bounding box center [559, 211] width 411 height 19
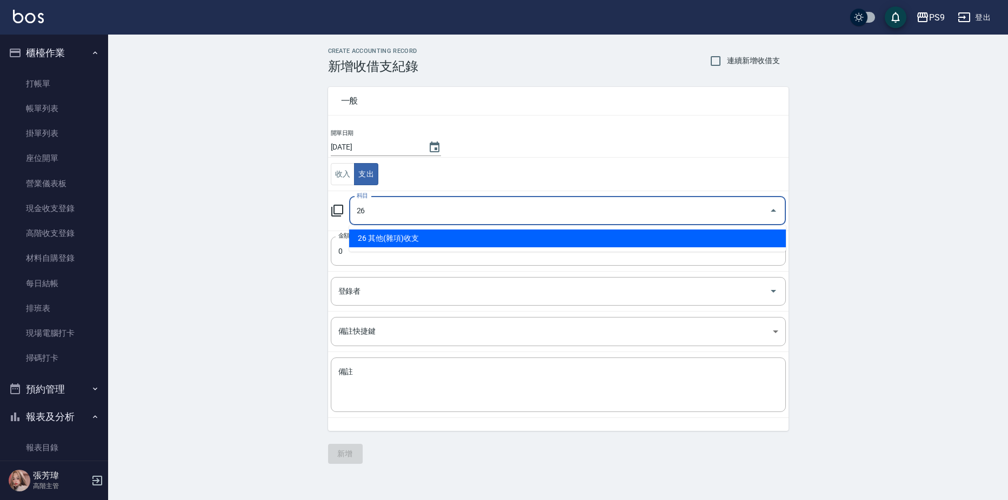
type input "26 其他(雜項)收支"
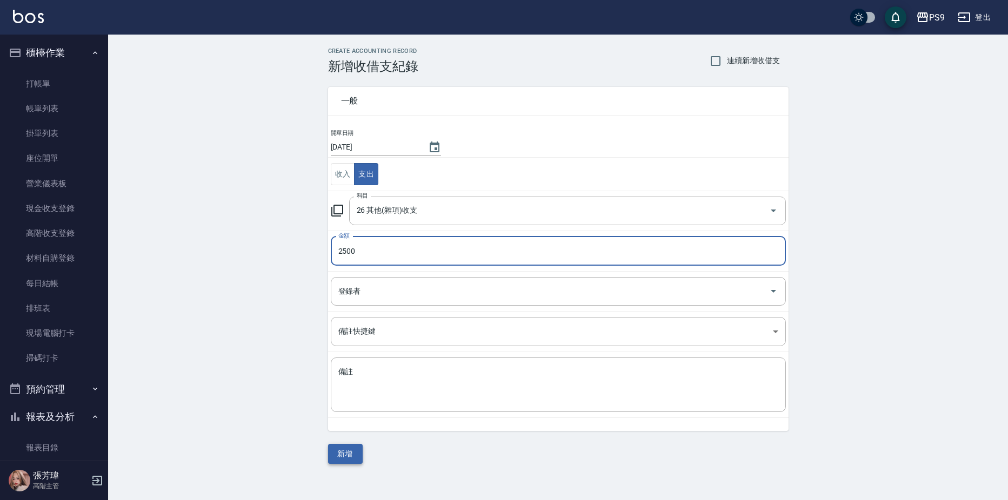
type input "2500"
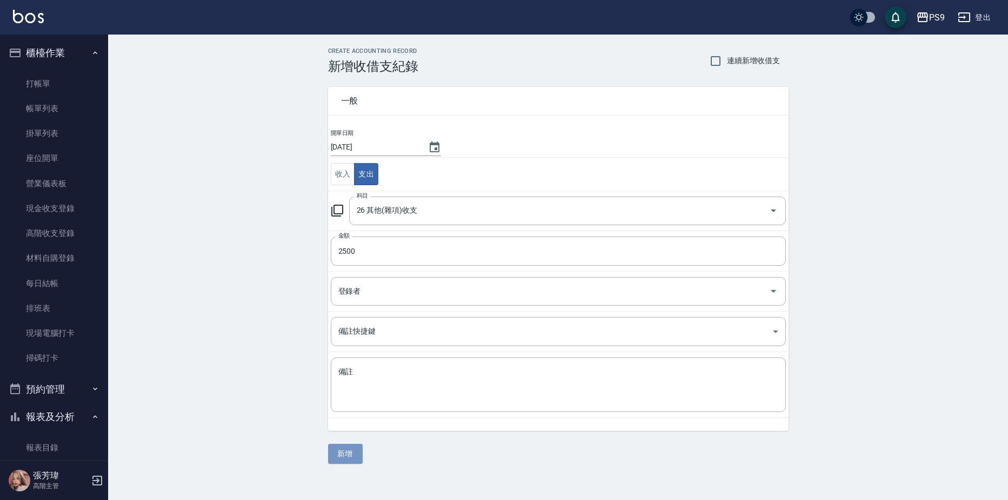
click at [346, 457] on button "新增" at bounding box center [345, 454] width 35 height 20
